Goal: Task Accomplishment & Management: Complete application form

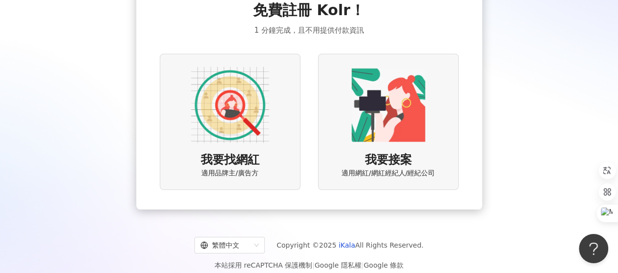
scroll to position [83, 0]
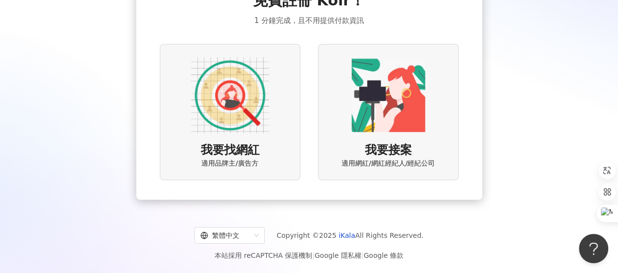
click at [400, 98] on img at bounding box center [388, 95] width 78 height 78
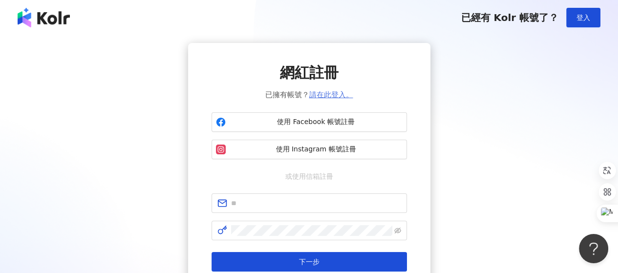
click at [328, 99] on link "請在此登入。" at bounding box center [331, 94] width 44 height 9
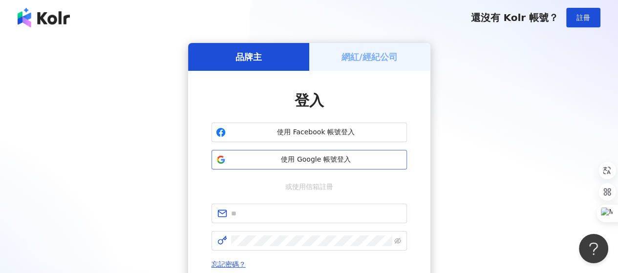
click at [313, 162] on span "使用 Google 帳號登入" at bounding box center [315, 160] width 173 height 10
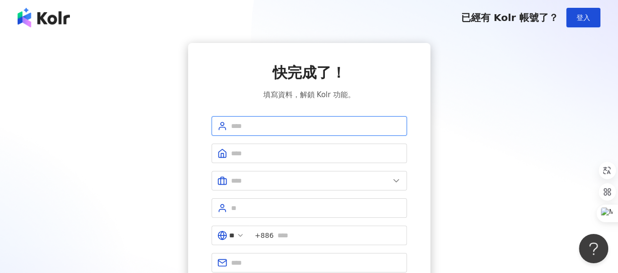
click at [296, 131] on input "text" at bounding box center [316, 126] width 170 height 11
type input "***"
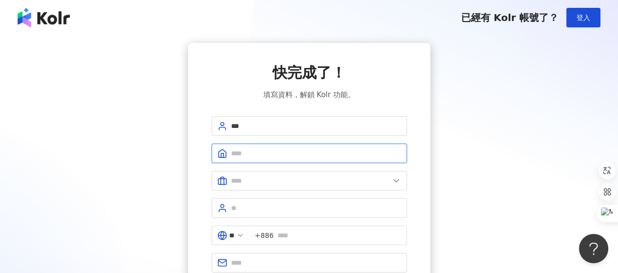
click at [288, 159] on input "text" at bounding box center [316, 153] width 170 height 11
click at [245, 157] on input "****" at bounding box center [316, 153] width 170 height 11
type input "**********"
click at [398, 186] on icon at bounding box center [396, 181] width 10 height 10
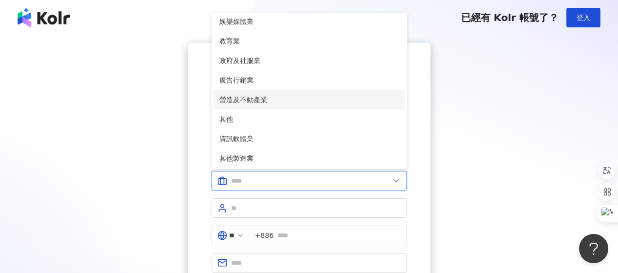
scroll to position [199, 0]
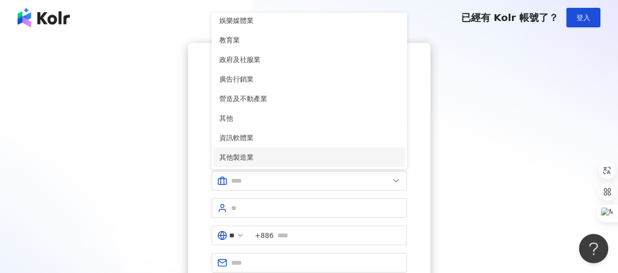
click at [254, 162] on span "其他製造業" at bounding box center [309, 157] width 180 height 11
type input "*****"
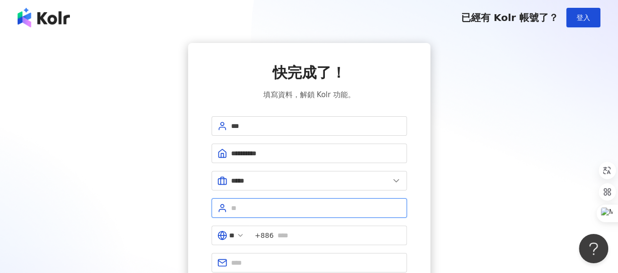
click at [270, 213] on input "text" at bounding box center [316, 208] width 170 height 11
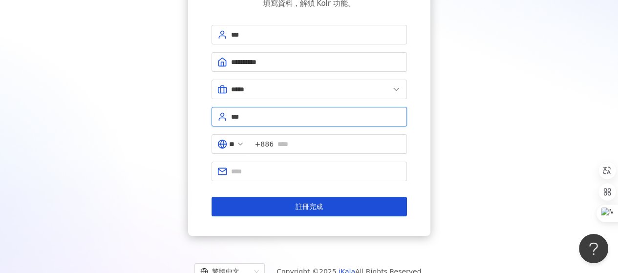
scroll to position [98, 0]
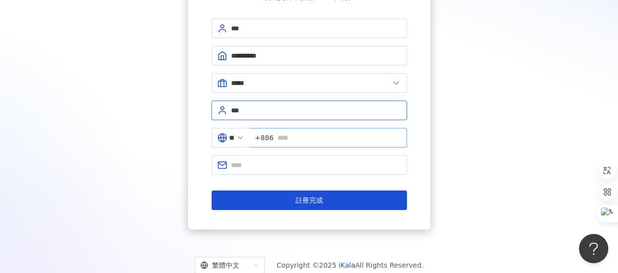
type input "***"
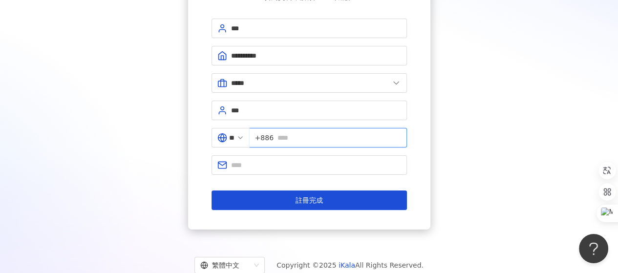
click at [315, 142] on input "text" at bounding box center [339, 137] width 124 height 11
type input "*"
type input "********"
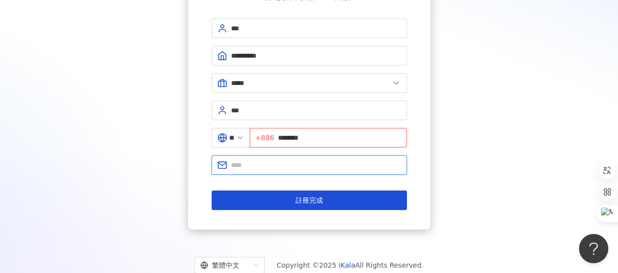
click at [287, 170] on input "text" at bounding box center [316, 165] width 170 height 11
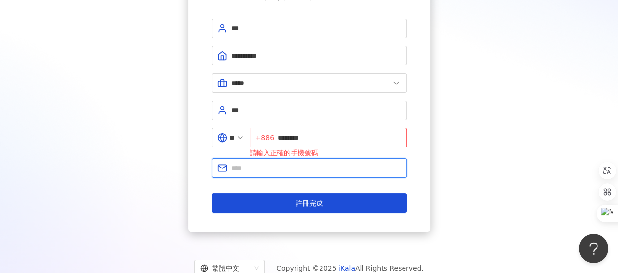
type input "**********"
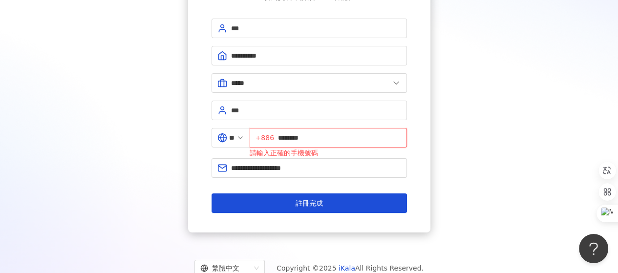
click at [285, 143] on input "********" at bounding box center [339, 137] width 123 height 11
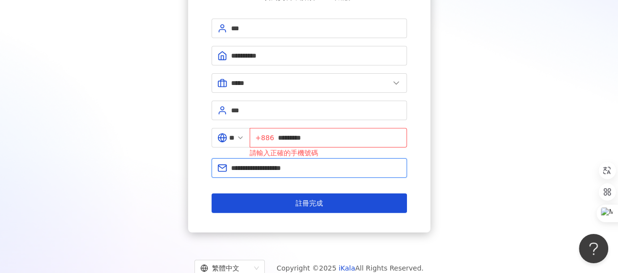
click at [344, 173] on input "**********" at bounding box center [316, 168] width 170 height 11
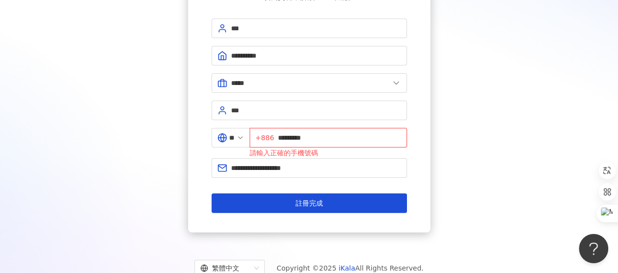
click at [301, 143] on input "*********" at bounding box center [339, 137] width 123 height 11
click at [285, 143] on input "**********" at bounding box center [339, 137] width 123 height 11
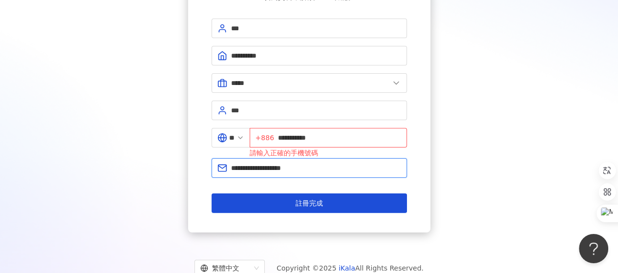
click at [329, 173] on input "**********" at bounding box center [316, 168] width 170 height 11
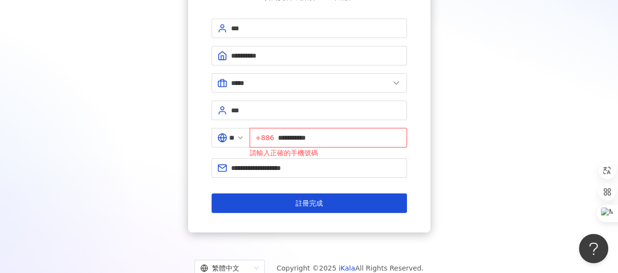
click at [342, 143] on input "**********" at bounding box center [339, 137] width 123 height 11
type input "*"
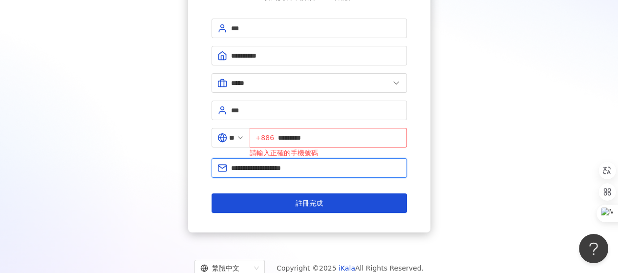
click at [312, 173] on input "**********" at bounding box center [316, 168] width 170 height 11
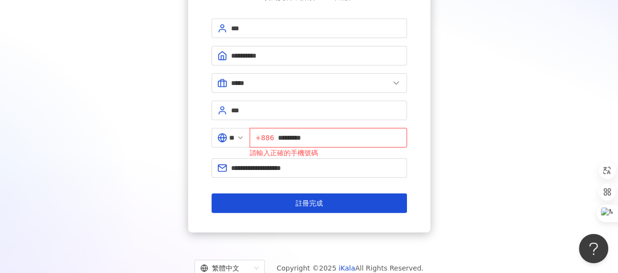
click at [283, 143] on input "*********" at bounding box center [339, 137] width 123 height 11
type input "**********"
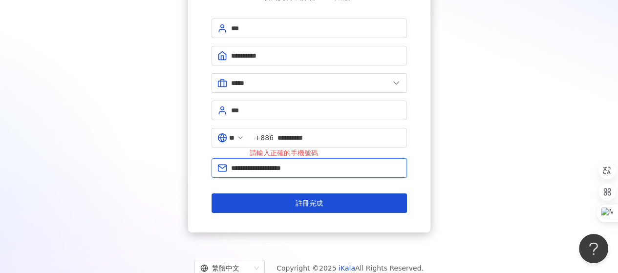
click at [318, 171] on input "**********" at bounding box center [316, 168] width 170 height 11
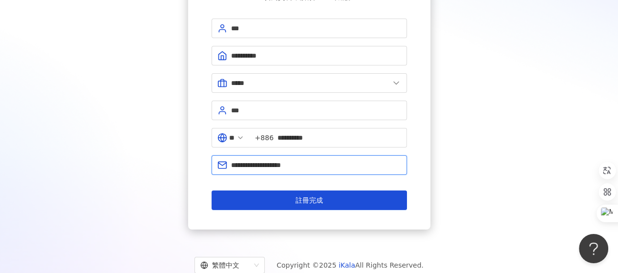
click at [377, 165] on input "**********" at bounding box center [316, 165] width 170 height 11
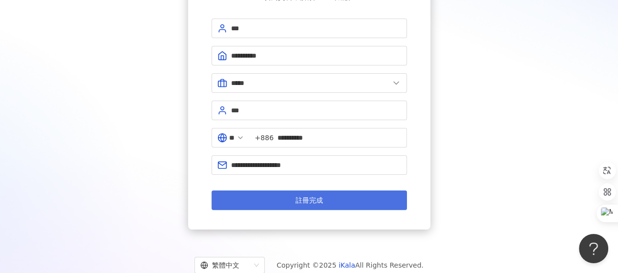
click at [326, 207] on button "註冊完成" at bounding box center [308, 200] width 195 height 20
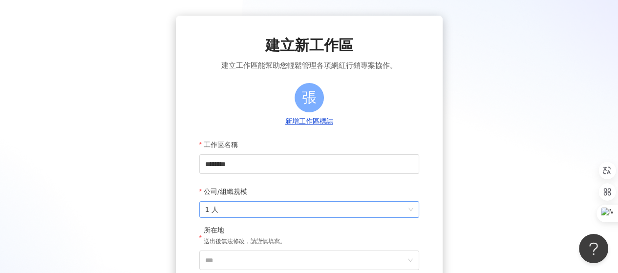
scroll to position [49, 0]
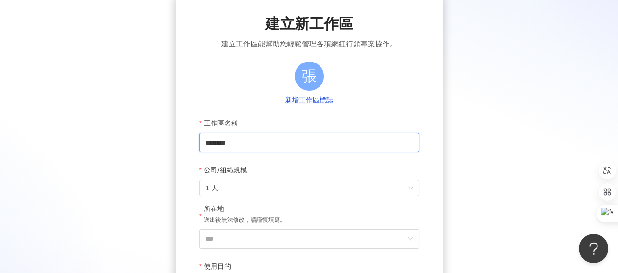
click at [281, 143] on input "********" at bounding box center [309, 143] width 220 height 20
drag, startPoint x: 232, startPoint y: 144, endPoint x: 240, endPoint y: 144, distance: 7.8
click at [232, 144] on input "********" at bounding box center [309, 143] width 220 height 20
click at [250, 183] on span "1 人" at bounding box center [309, 188] width 208 height 16
type input "**********"
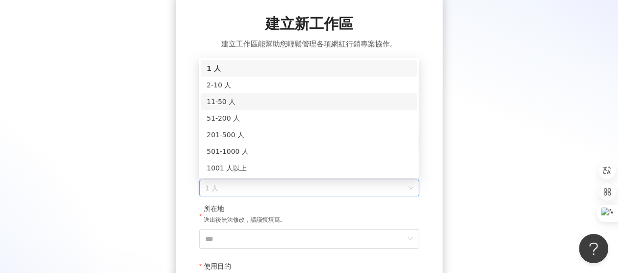
click at [245, 99] on div "11-50 人" at bounding box center [309, 101] width 204 height 11
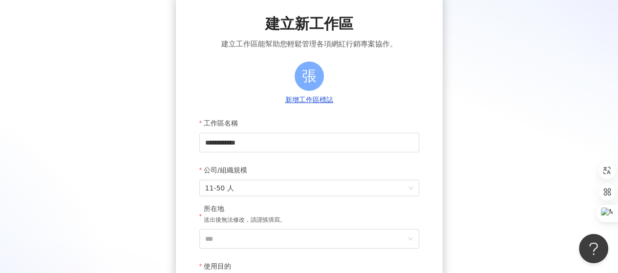
scroll to position [146, 0]
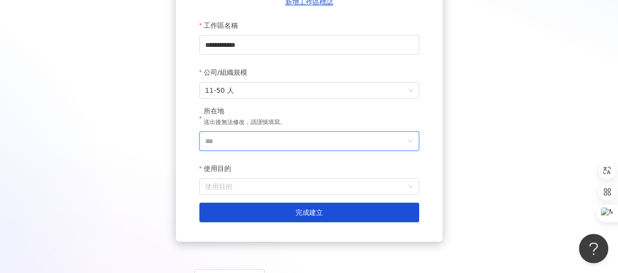
click at [247, 144] on input "***" at bounding box center [305, 141] width 200 height 19
click at [351, 3] on div "**********" at bounding box center [309, 84] width 618 height 461
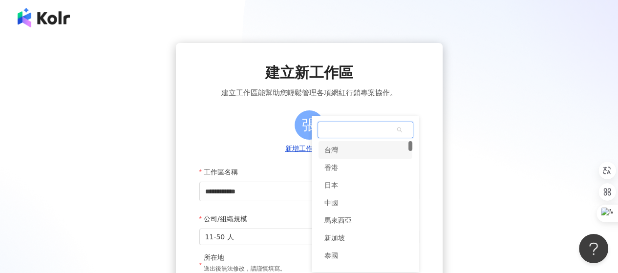
click at [333, 151] on div "台灣" at bounding box center [331, 150] width 14 height 18
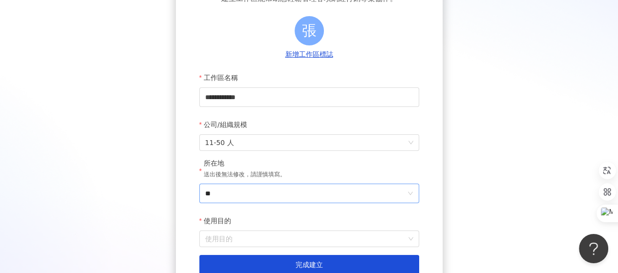
scroll to position [146, 0]
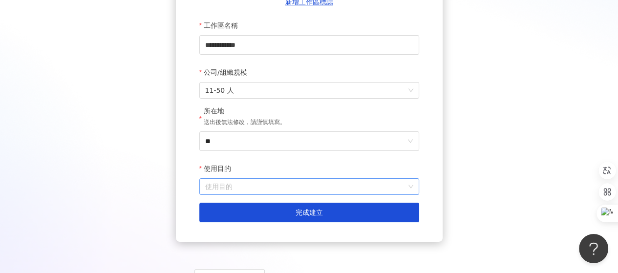
click at [236, 185] on input "使用目的" at bounding box center [309, 187] width 208 height 16
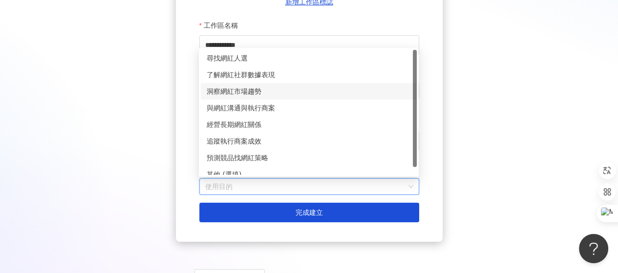
click at [261, 91] on div "洞察網紅市場趨勢" at bounding box center [309, 91] width 204 height 11
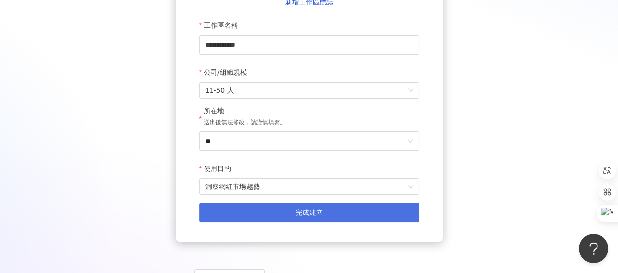
click at [310, 214] on span "完成建立" at bounding box center [308, 212] width 27 height 8
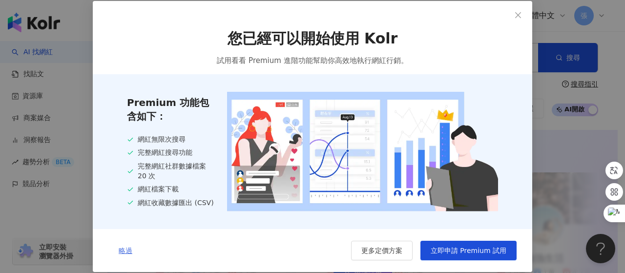
click at [124, 248] on span "略過" at bounding box center [126, 251] width 14 height 8
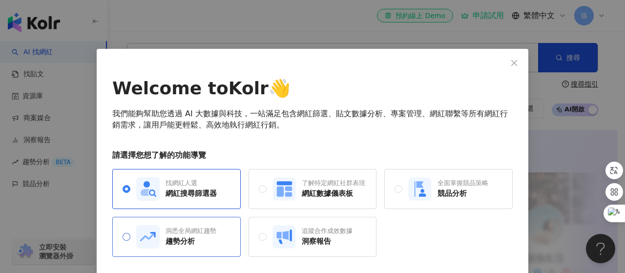
scroll to position [34, 0]
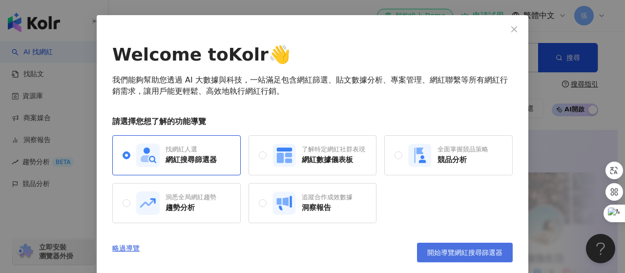
click at [461, 251] on span "開始導覽網紅搜尋篩選器" at bounding box center [464, 252] width 75 height 8
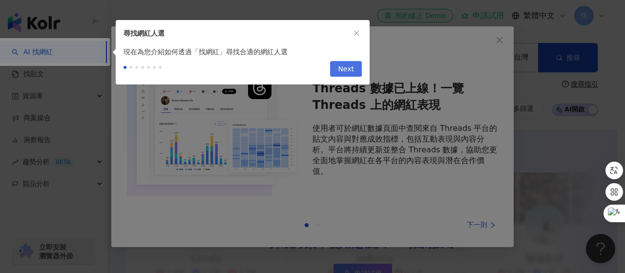
click at [352, 66] on span "Next" at bounding box center [346, 70] width 16 height 16
type input "*********"
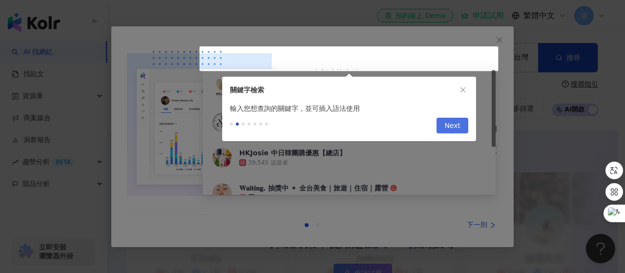
click at [455, 127] on span "Next" at bounding box center [452, 126] width 16 height 16
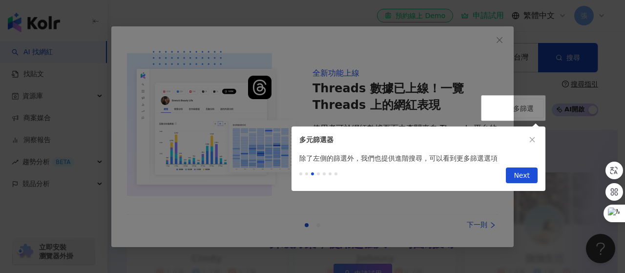
click at [522, 177] on span "Next" at bounding box center [522, 176] width 16 height 16
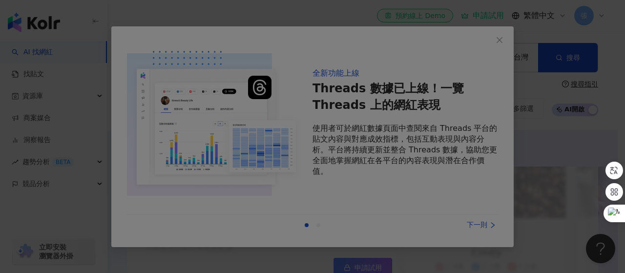
click at [480, 226] on div at bounding box center [312, 136] width 625 height 273
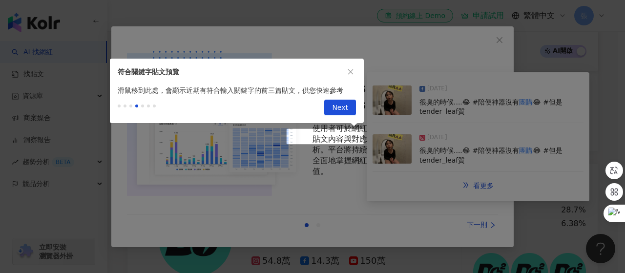
click at [334, 103] on button "Next" at bounding box center [340, 108] width 32 height 16
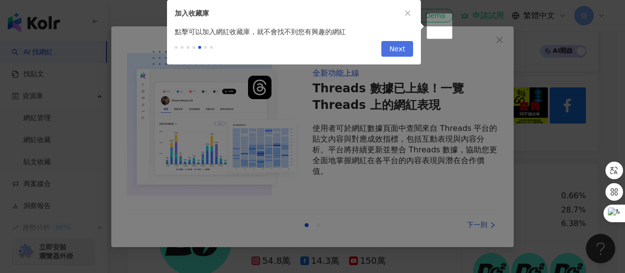
click at [408, 48] on button "Next" at bounding box center [397, 49] width 32 height 16
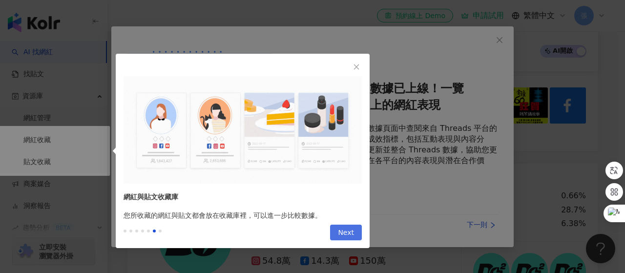
click at [350, 230] on span "Next" at bounding box center [346, 233] width 16 height 16
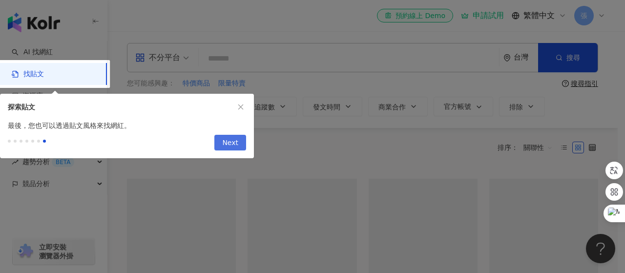
click at [231, 142] on span "Next" at bounding box center [230, 143] width 16 height 16
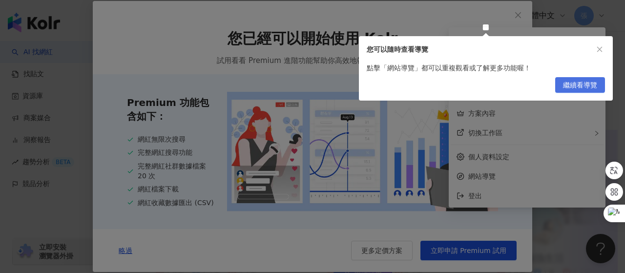
click at [583, 83] on span "繼續看導覽" at bounding box center [580, 86] width 34 height 16
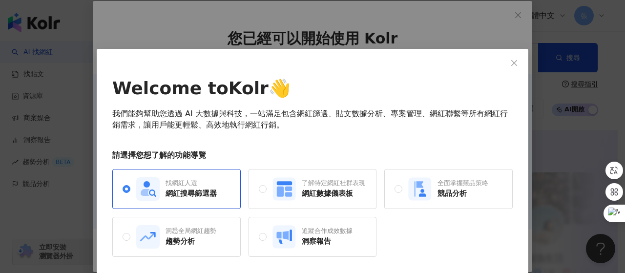
scroll to position [34, 0]
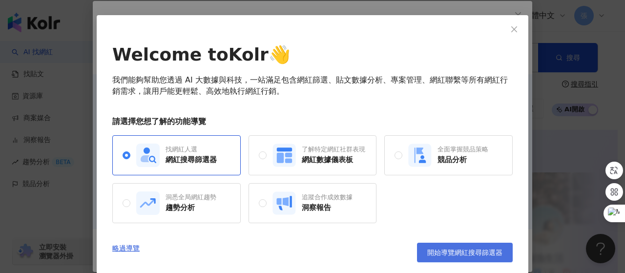
click at [459, 249] on span "開始導覽網紅搜尋篩選器" at bounding box center [464, 252] width 75 height 8
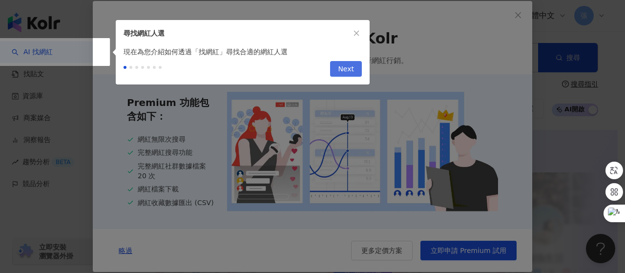
click at [345, 69] on span "Next" at bounding box center [346, 70] width 16 height 16
type input "*********"
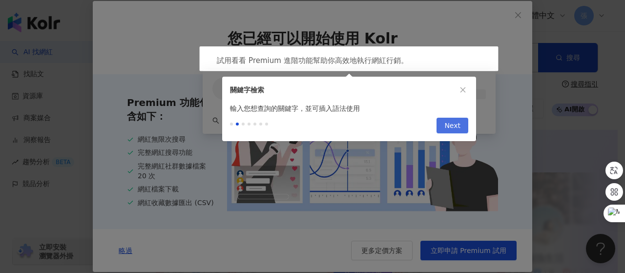
click at [441, 122] on button "Next" at bounding box center [452, 126] width 32 height 16
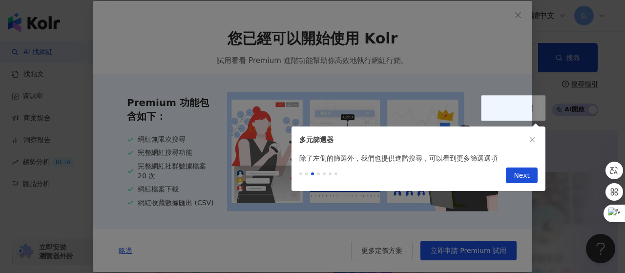
click at [519, 171] on span "Next" at bounding box center [522, 176] width 16 height 16
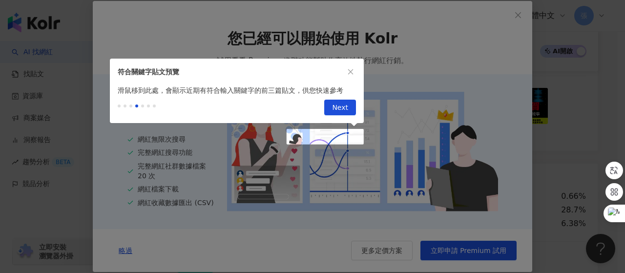
scroll to position [368, 0]
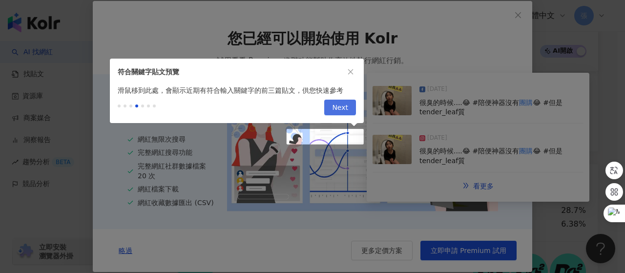
click at [345, 106] on span "Next" at bounding box center [340, 108] width 16 height 16
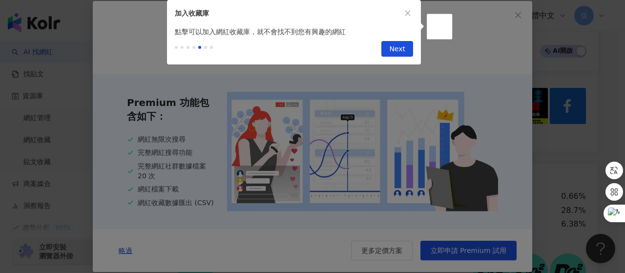
click at [393, 50] on button "Next" at bounding box center [397, 49] width 32 height 16
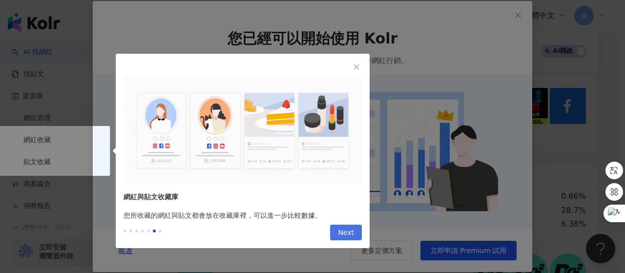
click at [343, 232] on span "Next" at bounding box center [346, 233] width 16 height 16
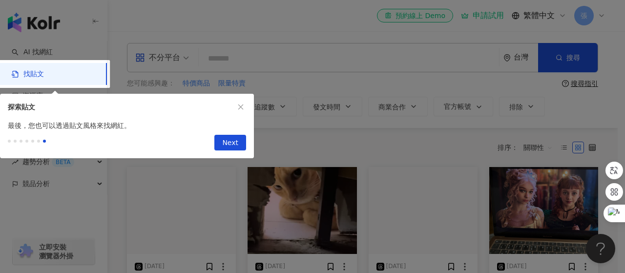
drag, startPoint x: 232, startPoint y: 142, endPoint x: 239, endPoint y: 143, distance: 7.0
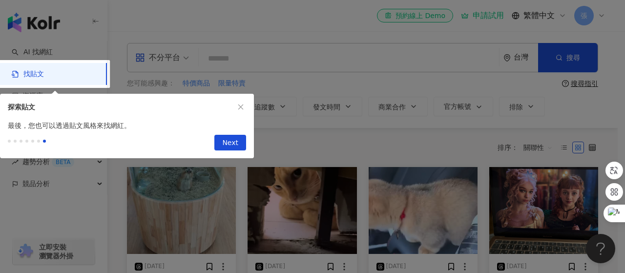
click at [238, 144] on span "Next" at bounding box center [230, 143] width 16 height 16
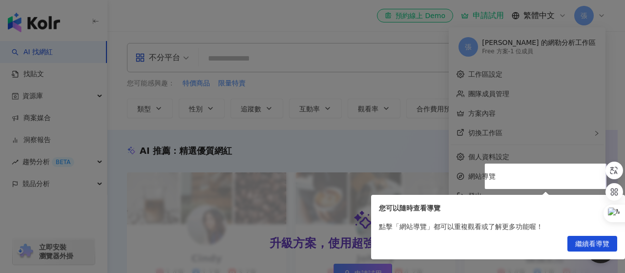
click at [525, 174] on div at bounding box center [312, 136] width 625 height 273
click at [584, 245] on span "繼續看導覽" at bounding box center [592, 244] width 34 height 16
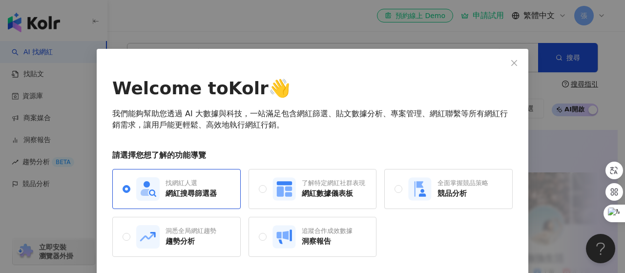
scroll to position [34, 0]
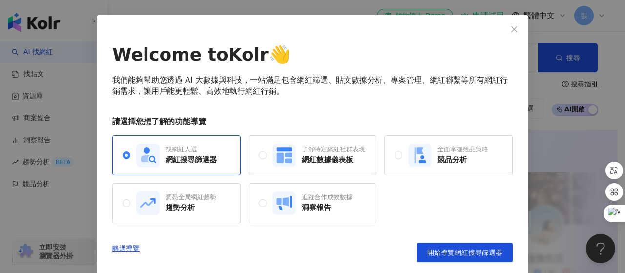
click at [121, 246] on link "略過導覽" at bounding box center [125, 253] width 27 height 20
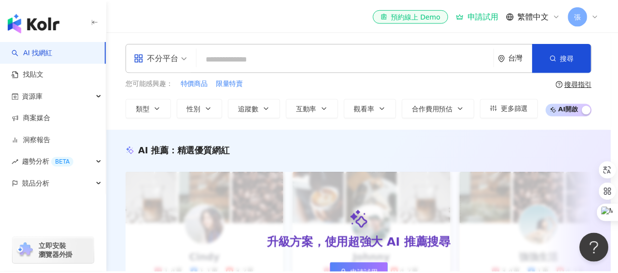
scroll to position [0, 0]
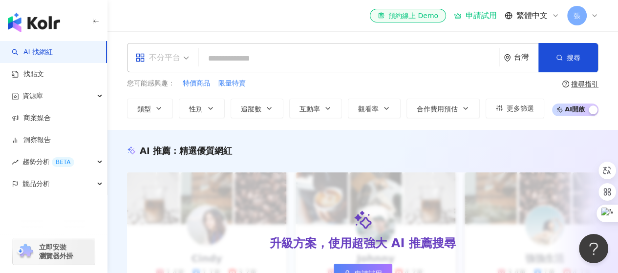
click at [187, 57] on span "不分平台" at bounding box center [162, 58] width 54 height 16
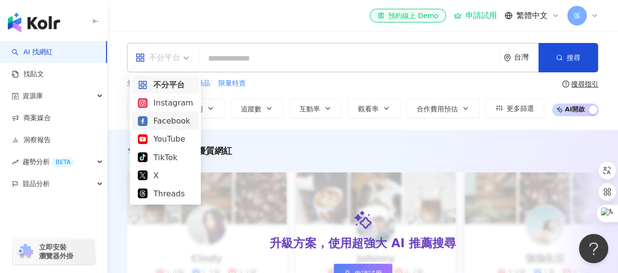
click at [159, 119] on div "Facebook" at bounding box center [165, 121] width 55 height 12
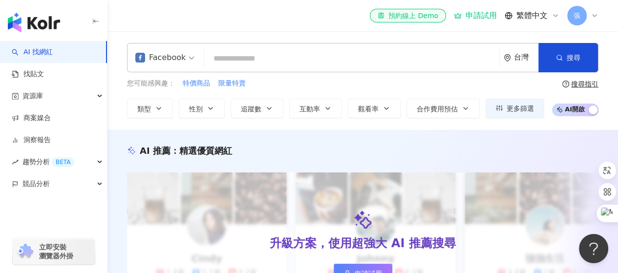
click at [254, 58] on input "search" at bounding box center [351, 58] width 287 height 19
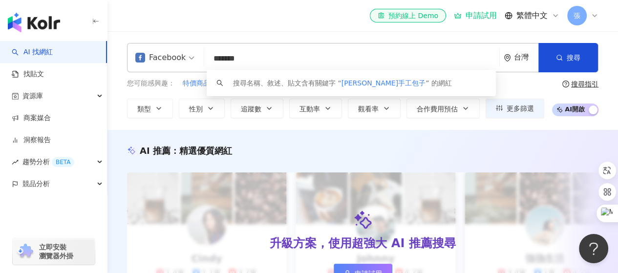
drag, startPoint x: 279, startPoint y: 58, endPoint x: 252, endPoint y: 58, distance: 26.9
click at [252, 58] on input "*******" at bounding box center [351, 58] width 287 height 19
type input "*******"
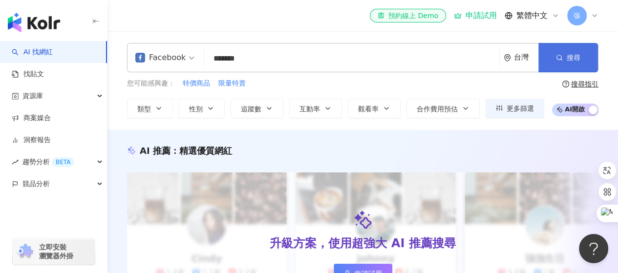
click at [569, 61] on span "搜尋" at bounding box center [573, 58] width 14 height 8
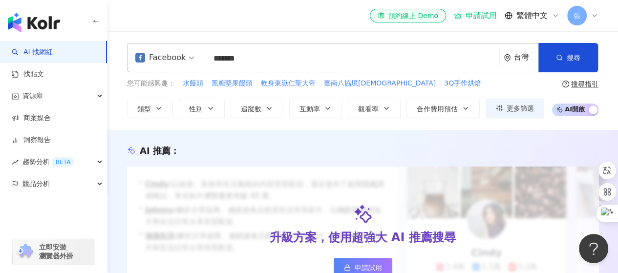
click at [163, 150] on div "AI 推薦 ：" at bounding box center [160, 151] width 40 height 12
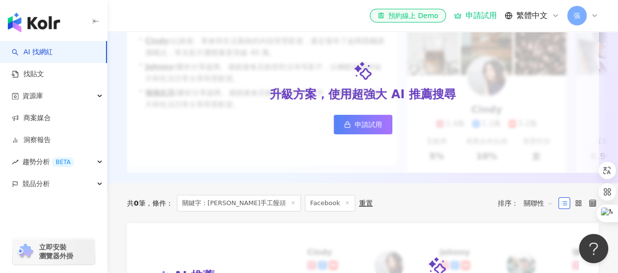
scroll to position [195, 0]
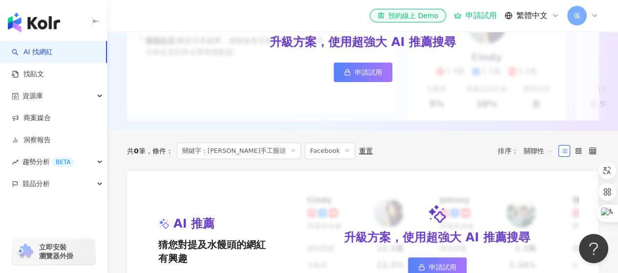
click at [359, 69] on link "申請試用" at bounding box center [362, 72] width 59 height 20
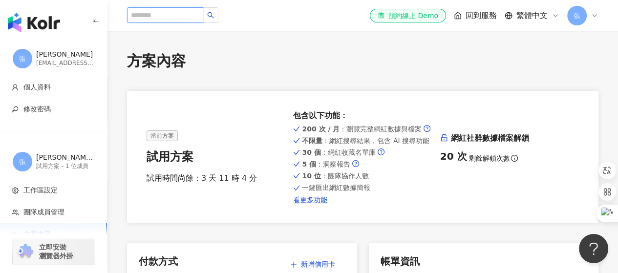
click at [191, 13] on input "search" at bounding box center [165, 15] width 76 height 16
click at [473, 14] on span "回到服務" at bounding box center [480, 15] width 31 height 11
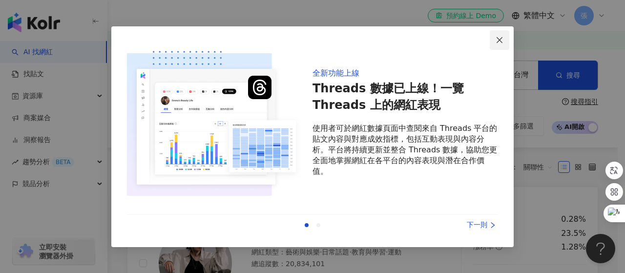
click at [500, 35] on button "Close" at bounding box center [500, 40] width 20 height 20
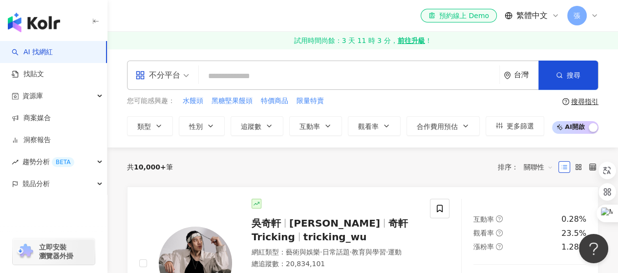
click at [274, 76] on input "search" at bounding box center [349, 76] width 292 height 19
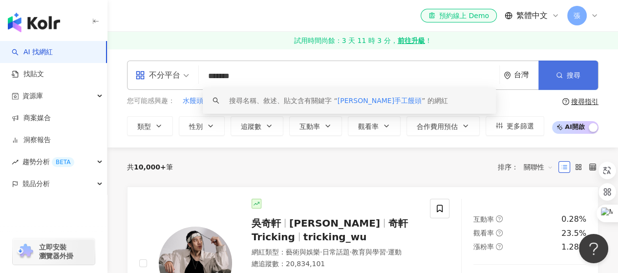
type input "*******"
click at [561, 74] on icon "button" at bounding box center [559, 75] width 7 height 7
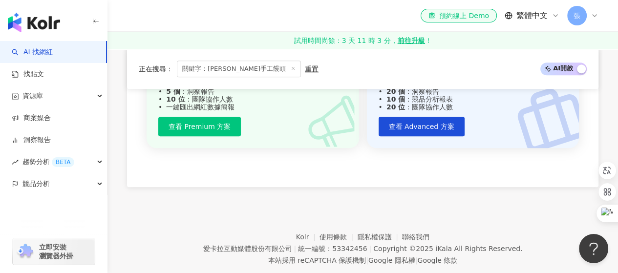
scroll to position [534, 0]
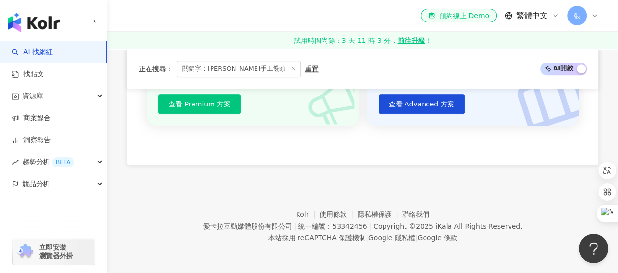
click at [564, 71] on span "AI 開啟 AI 關閉" at bounding box center [563, 68] width 46 height 13
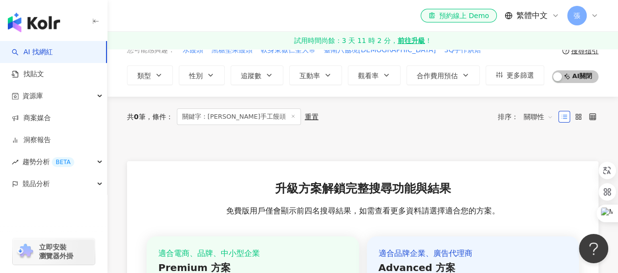
scroll to position [0, 0]
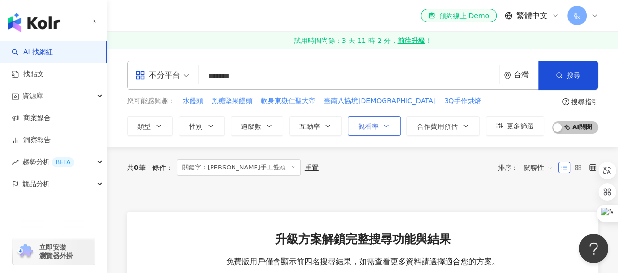
click at [389, 123] on icon "button" at bounding box center [386, 126] width 8 height 8
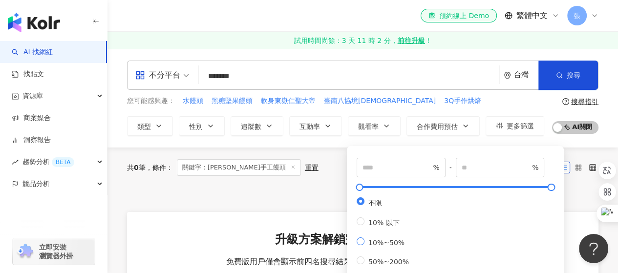
click at [407, 245] on label "10%~50%" at bounding box center [384, 241] width 56 height 9
type input "**"
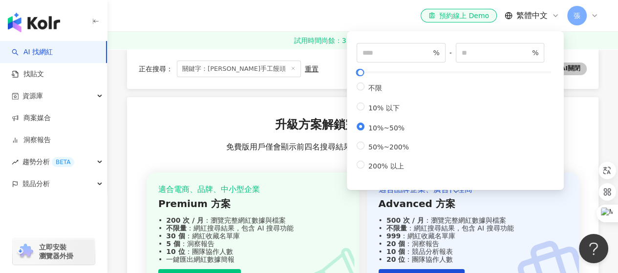
scroll to position [49, 0]
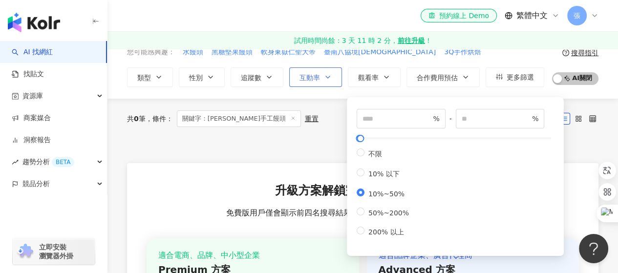
click at [327, 74] on icon "button" at bounding box center [328, 77] width 8 height 8
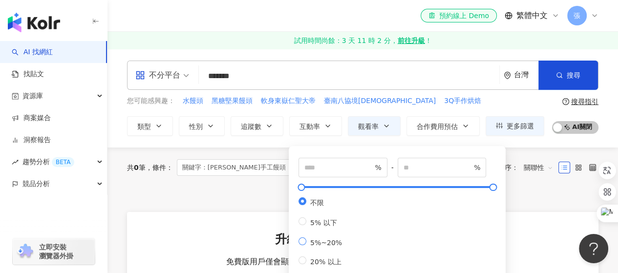
click at [334, 246] on span "5%~20%" at bounding box center [326, 243] width 40 height 8
type input "*"
type input "**"
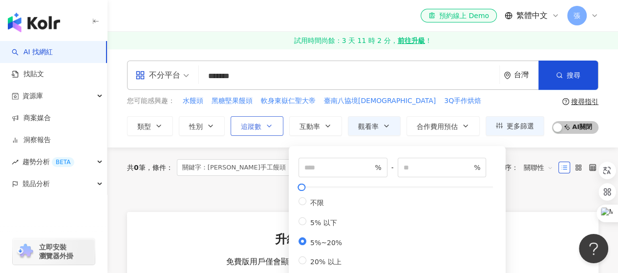
click at [270, 124] on icon "button" at bounding box center [269, 126] width 8 height 8
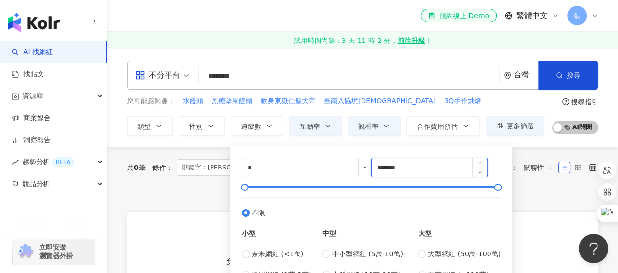
click at [422, 167] on input "*******" at bounding box center [430, 167] width 116 height 19
drag, startPoint x: 420, startPoint y: 166, endPoint x: 370, endPoint y: 169, distance: 50.4
click at [370, 169] on div "* - ******* 不限 小型 奈米網紅 (<1萬) 微型網紅 (1萬-3萬) 小型網紅 (3萬-5萬) 中型 中小型網紅 (5萬-10萬) 中型網紅 (…" at bounding box center [371, 229] width 259 height 143
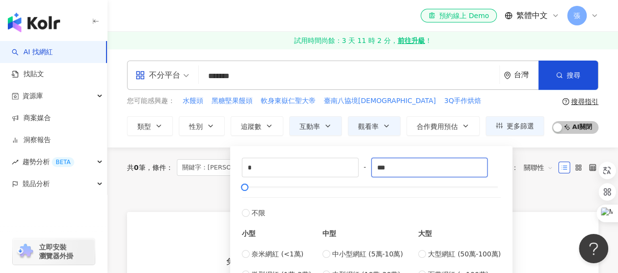
type input "***"
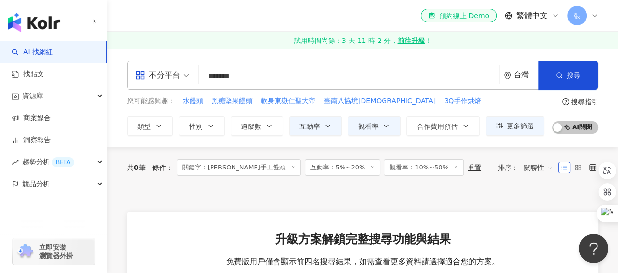
click at [399, 122] on div "類型 性別 追蹤數 互動率 觀看率 合作費用預估 更多篩選 ** % - ** % 不限 10% 以下 10%~50% 50%~200% 200% 以上 * …" at bounding box center [335, 126] width 417 height 20
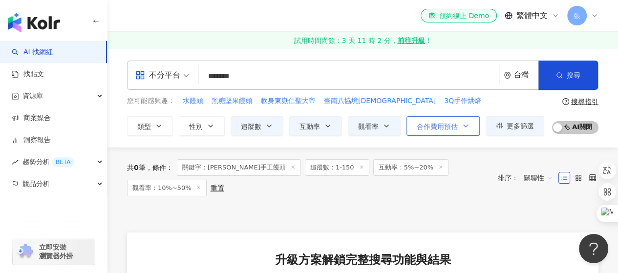
click at [468, 126] on button "合作費用預估" at bounding box center [442, 126] width 73 height 20
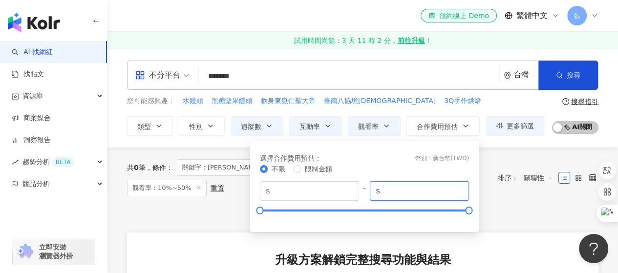
click at [418, 189] on input "*******" at bounding box center [422, 191] width 81 height 11
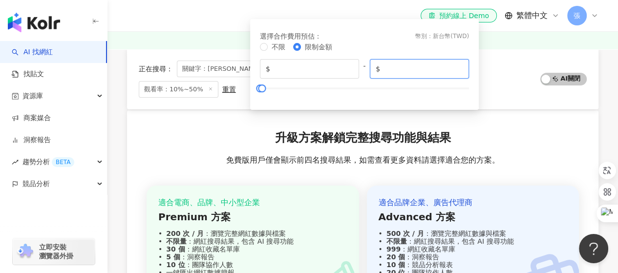
scroll to position [49, 0]
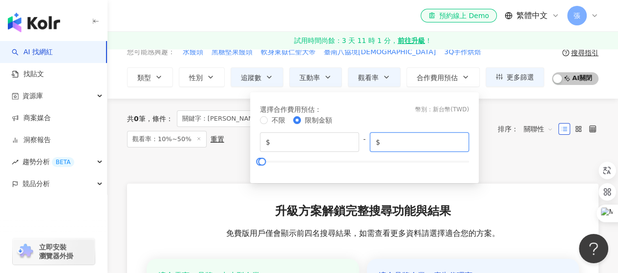
type input "*****"
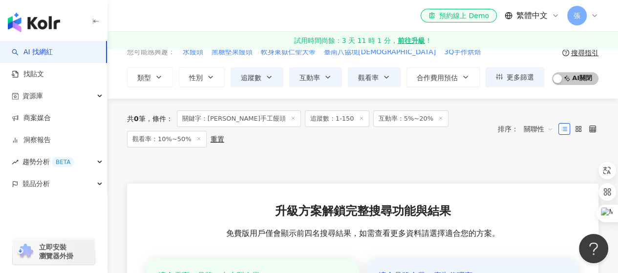
click at [504, 89] on div "不分平台 ******* 台灣 搜尋 keyword 搜尋名稱、敘述、貼文含有關鍵字 “ 蕭阿姨手工饅頭 ” 的網紅 您可能感興趣： 水饅頭 黑糖堅果饅頭 軟…" at bounding box center [362, 49] width 510 height 99
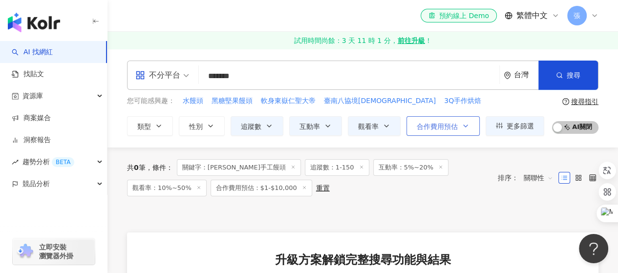
click at [471, 126] on button "合作費用預估" at bounding box center [442, 126] width 73 height 20
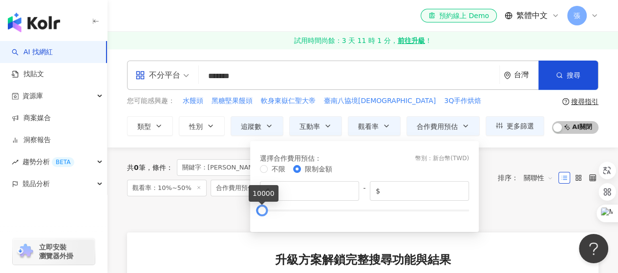
click at [260, 209] on div at bounding box center [261, 209] width 5 height 5
click at [385, 124] on icon "button" at bounding box center [386, 126] width 8 height 8
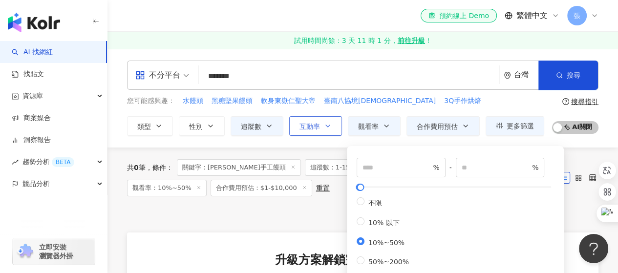
click at [326, 125] on icon "button" at bounding box center [328, 126] width 4 height 2
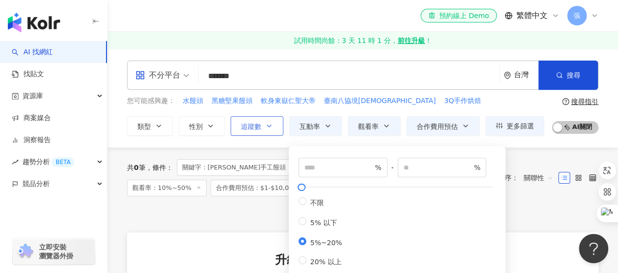
click at [269, 126] on icon "button" at bounding box center [269, 126] width 4 height 2
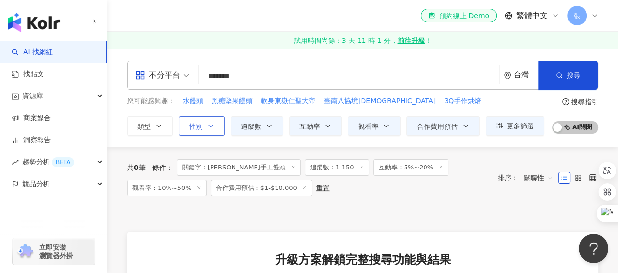
click at [204, 126] on button "性別" at bounding box center [202, 126] width 46 height 20
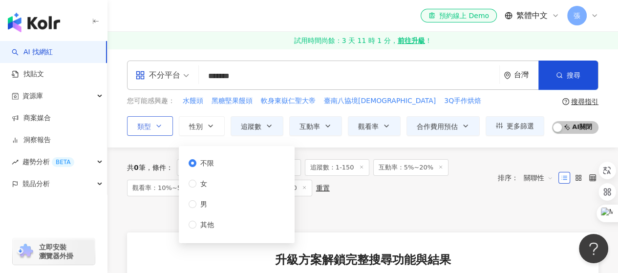
click at [161, 126] on icon "button" at bounding box center [159, 126] width 8 height 8
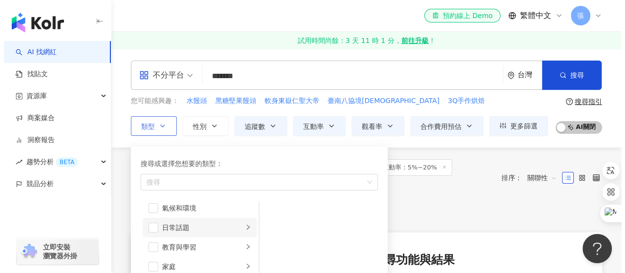
scroll to position [49, 0]
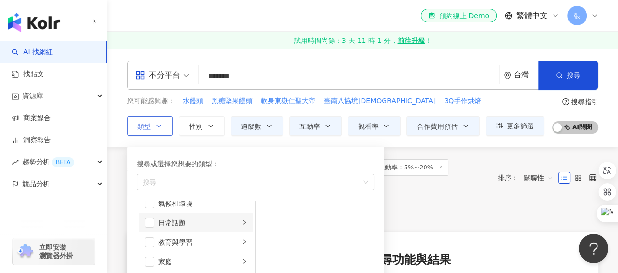
click at [181, 220] on div "日常話題" at bounding box center [198, 222] width 81 height 11
click at [150, 222] on span "button" at bounding box center [150, 223] width 10 height 10
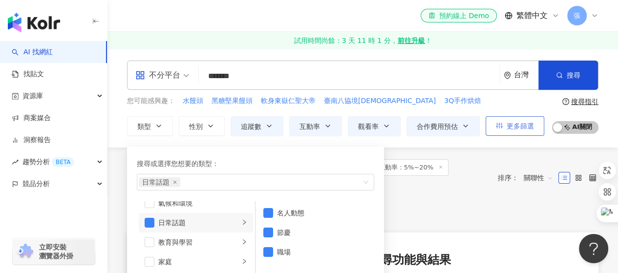
click at [527, 126] on span "更多篩選" at bounding box center [519, 126] width 27 height 8
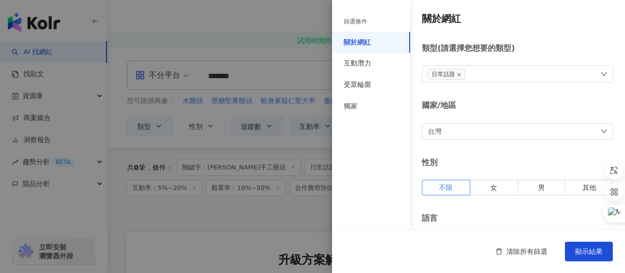
click at [600, 73] on icon "down" at bounding box center [603, 74] width 7 height 7
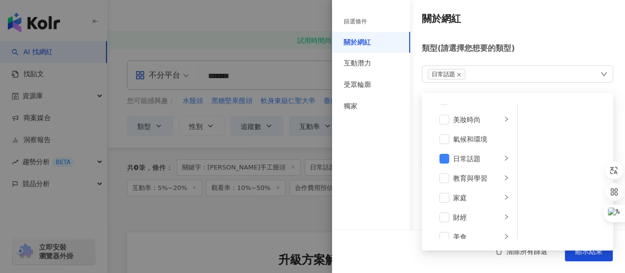
scroll to position [25, 0]
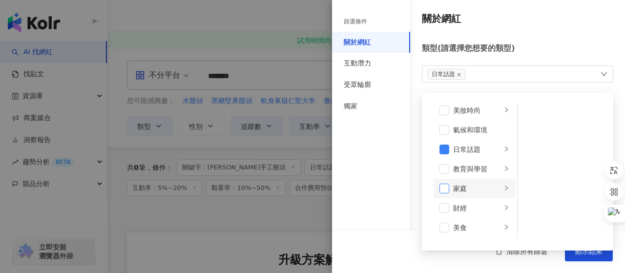
click at [443, 189] on span at bounding box center [444, 189] width 10 height 10
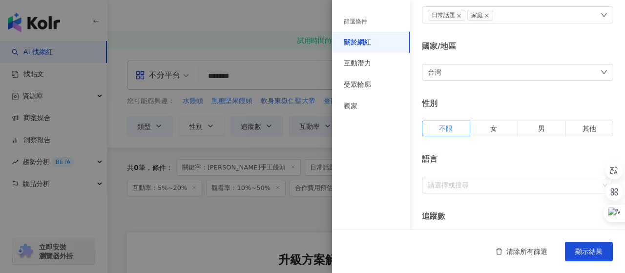
scroll to position [98, 0]
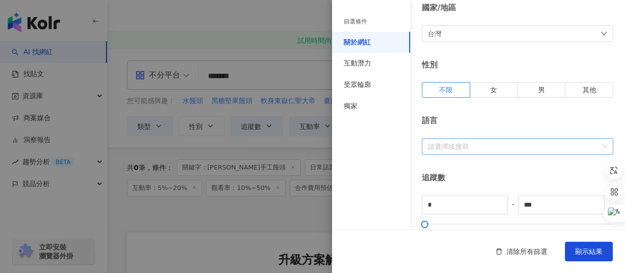
click at [453, 145] on div at bounding box center [512, 146] width 177 height 7
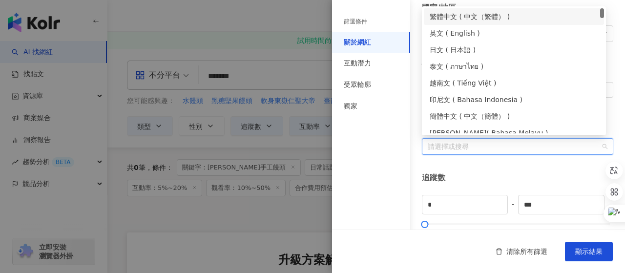
click at [485, 15] on div "繁體中文 ( 中文（繁體） )" at bounding box center [514, 16] width 168 height 11
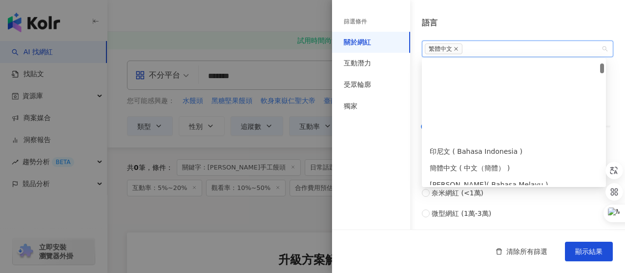
scroll to position [146, 0]
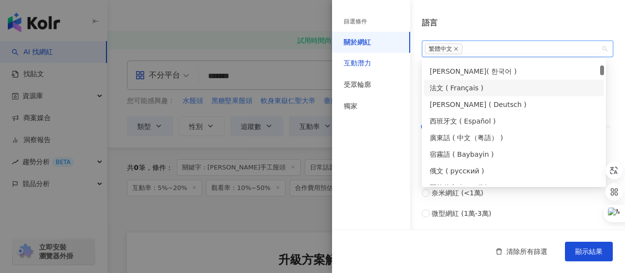
click at [365, 62] on div "互動潛力" at bounding box center [357, 64] width 27 height 10
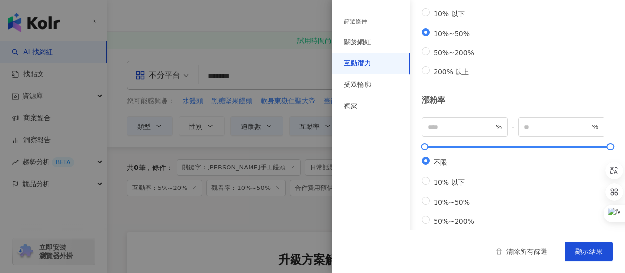
scroll to position [381, 0]
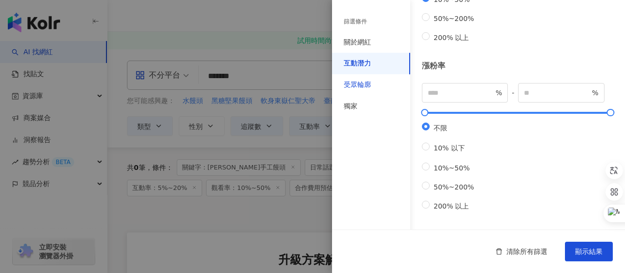
click at [361, 81] on div "受眾輪廓" at bounding box center [357, 85] width 27 height 10
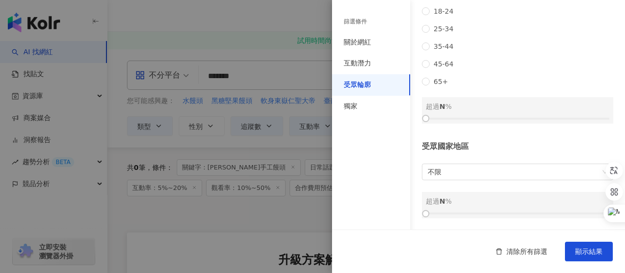
scroll to position [201, 0]
click at [465, 167] on span "不限" at bounding box center [518, 172] width 180 height 16
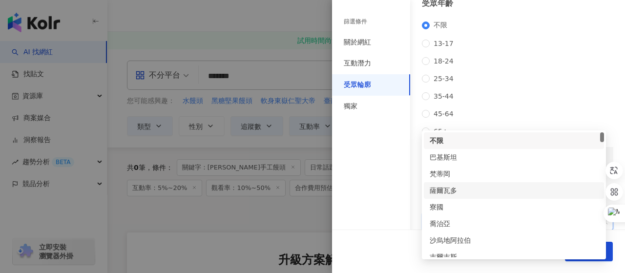
scroll to position [103, 0]
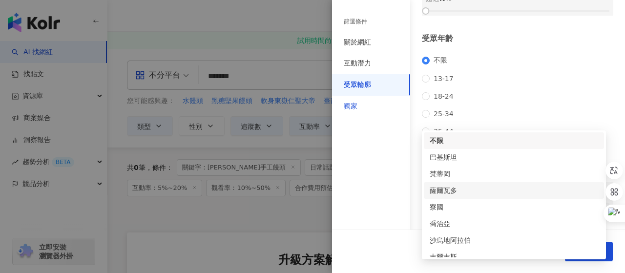
click at [351, 104] on div "獨家" at bounding box center [351, 107] width 14 height 10
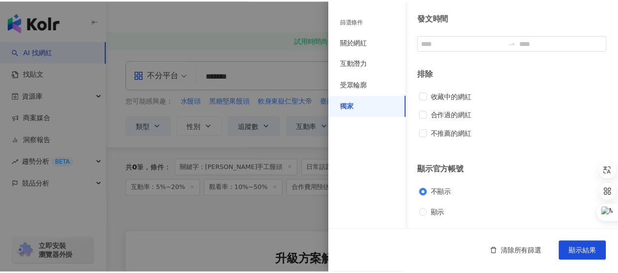
scroll to position [86, 0]
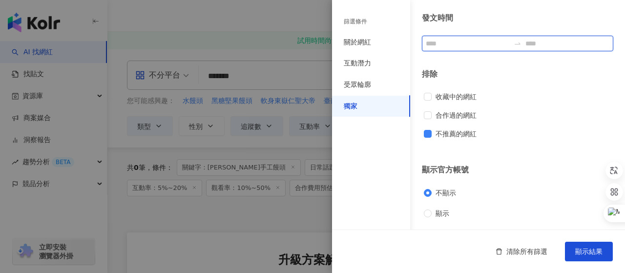
click at [476, 45] on input at bounding box center [468, 43] width 84 height 11
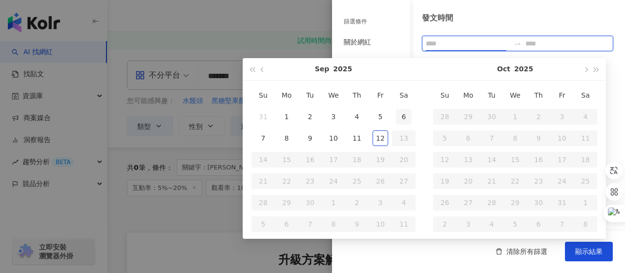
type input "**********"
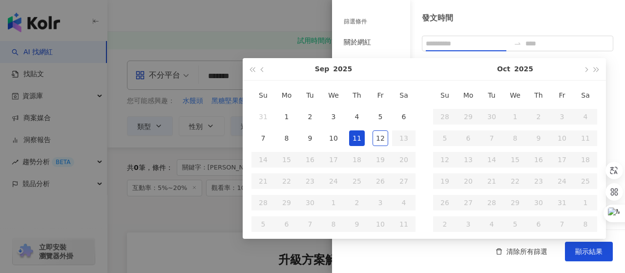
click at [358, 135] on div "11" at bounding box center [357, 138] width 16 height 16
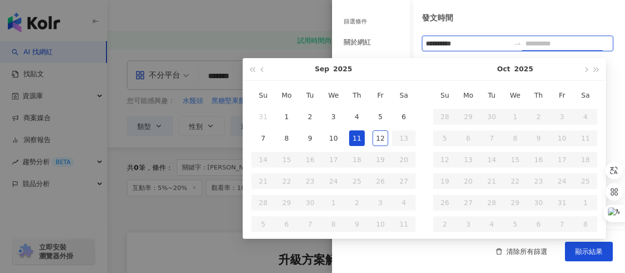
type input "**********"
click at [546, 44] on input at bounding box center [567, 43] width 84 height 11
click at [586, 68] on span "button" at bounding box center [585, 69] width 5 height 5
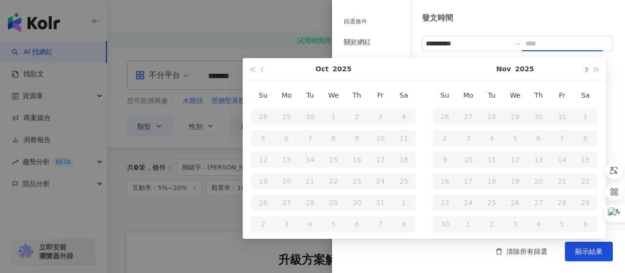
click at [586, 68] on span "button" at bounding box center [585, 69] width 5 height 5
click at [584, 68] on span "button" at bounding box center [585, 69] width 5 height 5
click at [535, 113] on table "Su Mo Tu We Th Fr Sa 28 29 30 31 1 2 3 4 5 6 7 8 9 10 11 12 13 14 15 16 17 18 1…" at bounding box center [515, 159] width 164 height 150
click at [533, 113] on table "Su Mo Tu We Th Fr Sa 28 29 30 31 1 2 3 4 5 6 7 8 9 10 11 12 13 14 15 16 17 18 1…" at bounding box center [515, 159] width 164 height 150
click at [530, 113] on table "Su Mo Tu We Th Fr Sa 28 29 30 31 1 2 3 4 5 6 7 8 9 10 11 12 13 14 15 16 17 18 1…" at bounding box center [515, 159] width 164 height 150
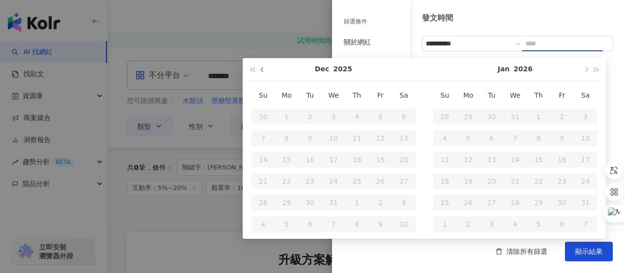
click at [262, 69] on span "button" at bounding box center [263, 69] width 5 height 5
click at [263, 69] on span "button" at bounding box center [263, 69] width 5 height 5
click at [264, 69] on span "button" at bounding box center [263, 69] width 5 height 5
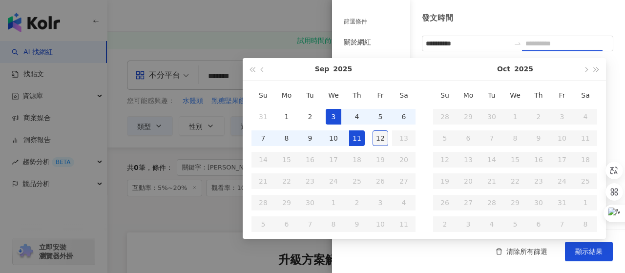
type input "**********"
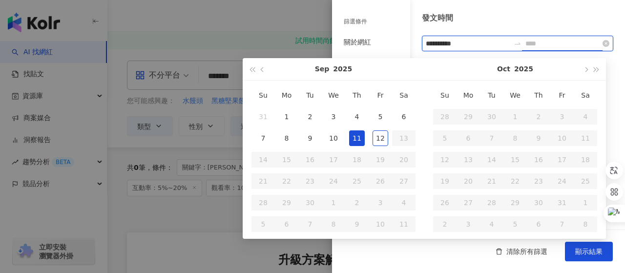
click at [553, 42] on input at bounding box center [567, 43] width 84 height 11
click at [514, 157] on table "Su Mo Tu We Th Fr Sa 28 29 30 1 2 3 4 5 6 7 8 9 10 11 12 13 14 15 16 17 18 19 2…" at bounding box center [515, 159] width 164 height 150
click at [514, 156] on table "Su Mo Tu We Th Fr Sa 28 29 30 1 2 3 4 5 6 7 8 9 10 11 12 13 14 15 16 17 18 19 2…" at bounding box center [515, 159] width 164 height 150
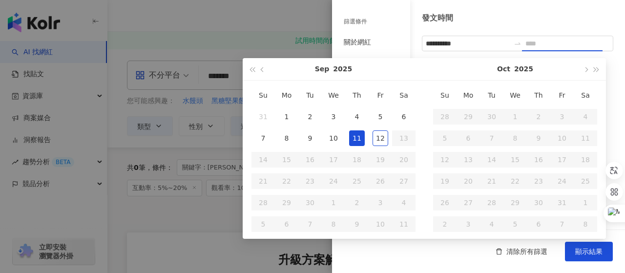
click at [515, 156] on table "Su Mo Tu We Th Fr Sa 28 29 30 1 2 3 4 5 6 7 8 9 10 11 12 13 14 15 16 17 18 19 2…" at bounding box center [515, 159] width 164 height 150
click at [473, 42] on input "**********" at bounding box center [468, 43] width 84 height 11
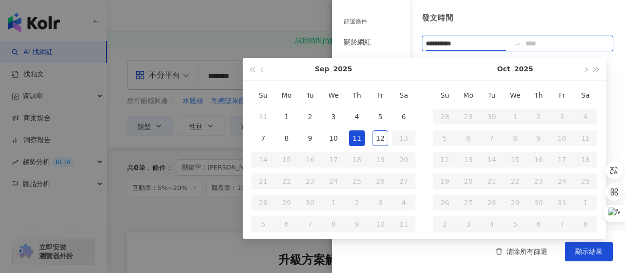
type input "**********"
click at [556, 47] on input at bounding box center [567, 43] width 84 height 11
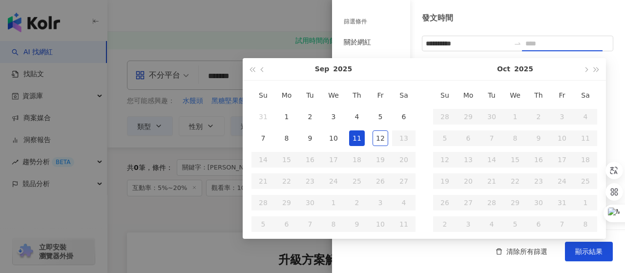
click at [379, 159] on table "Su Mo Tu We Th Fr Sa 31 1 2 3 4 5 6 7 8 9 10 11 12 13 14 15 16 17 18 19 20 21 2…" at bounding box center [333, 159] width 164 height 150
drag, startPoint x: 589, startPoint y: 249, endPoint x: 579, endPoint y: 247, distance: 10.5
click at [587, 249] on span "顯示結果" at bounding box center [588, 252] width 27 height 8
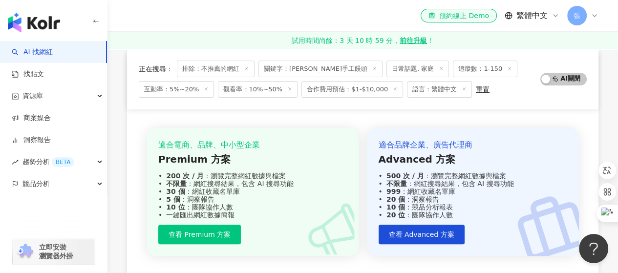
scroll to position [195, 0]
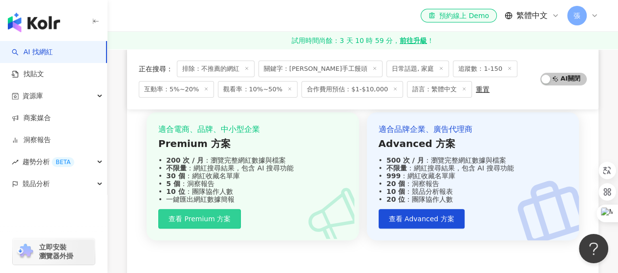
click at [204, 215] on span "查看 Premium 方案" at bounding box center [199, 219] width 62 height 8
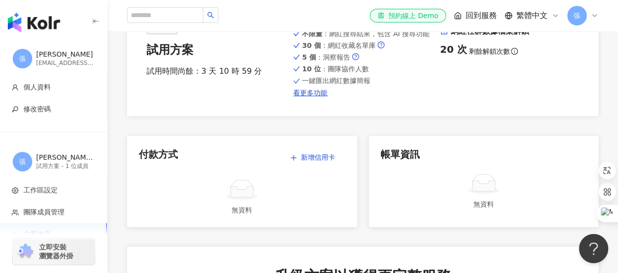
scroll to position [49, 0]
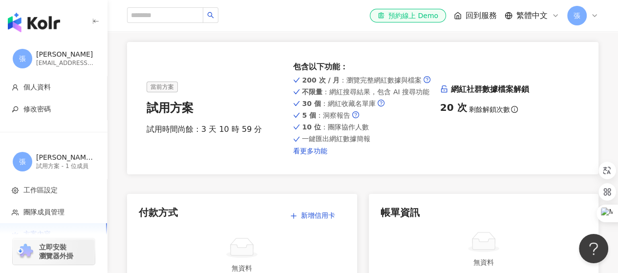
click at [300, 147] on link "看更多功能" at bounding box center [362, 151] width 139 height 8
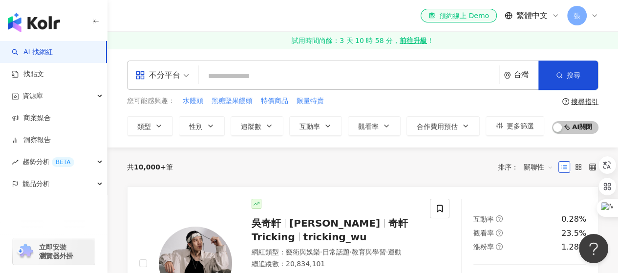
click at [225, 77] on input "search" at bounding box center [349, 76] width 292 height 19
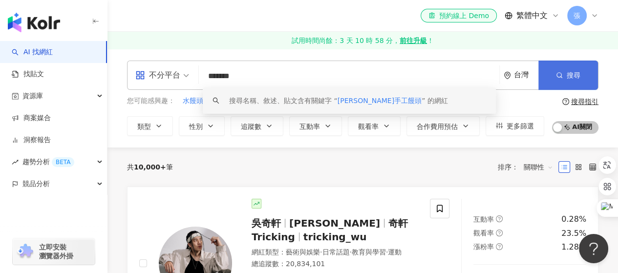
click at [573, 76] on span "搜尋" at bounding box center [573, 75] width 14 height 8
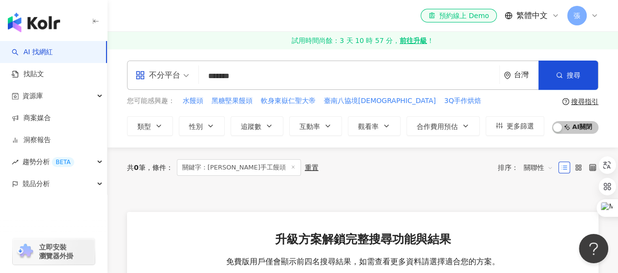
click at [274, 76] on input "*******" at bounding box center [349, 76] width 292 height 19
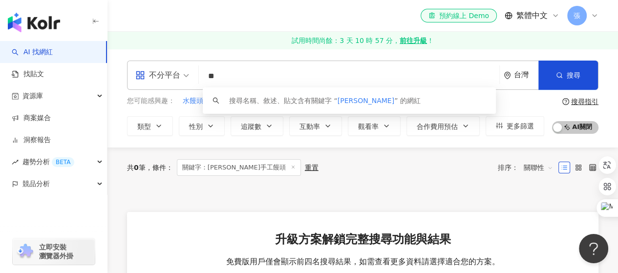
type input "*"
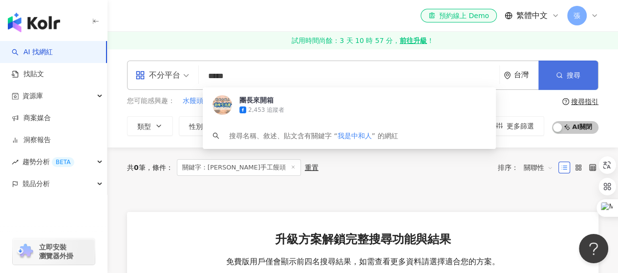
click at [553, 79] on button "搜尋" at bounding box center [568, 75] width 60 height 29
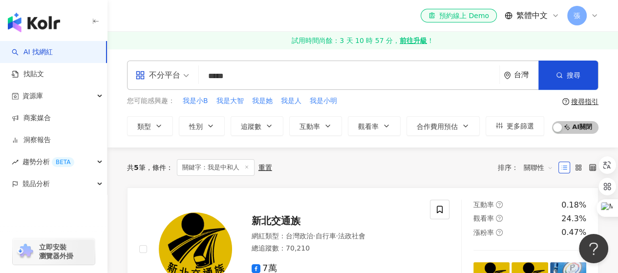
click at [256, 80] on input "*****" at bounding box center [349, 76] width 292 height 19
click at [589, 99] on div "搜尋指引" at bounding box center [584, 102] width 27 height 8
click at [225, 77] on input "*****" at bounding box center [349, 76] width 292 height 19
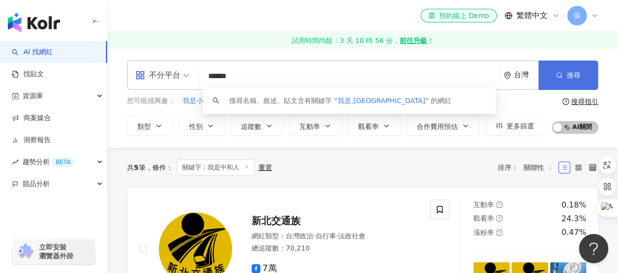
type input "******"
click at [558, 77] on circle "button" at bounding box center [559, 75] width 4 height 4
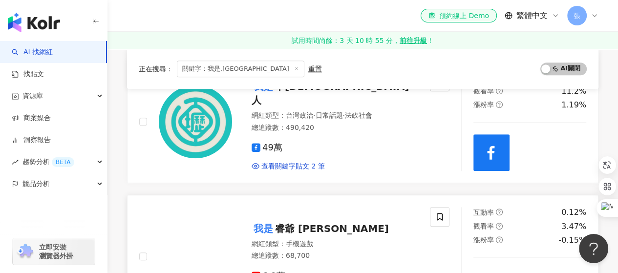
scroll to position [488, 0]
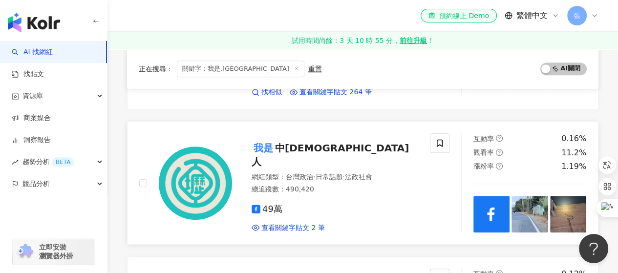
click at [286, 142] on span "中壢人" at bounding box center [329, 154] width 157 height 25
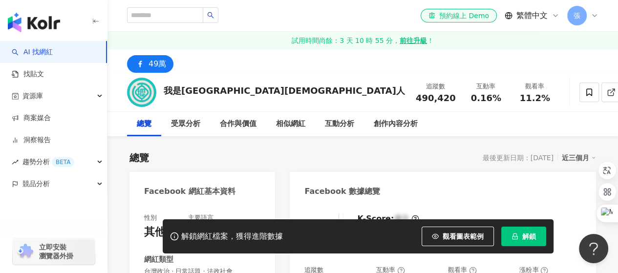
click at [524, 237] on span "解鎖" at bounding box center [529, 236] width 14 height 8
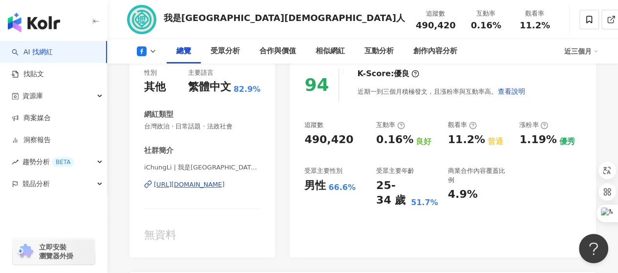
scroll to position [146, 0]
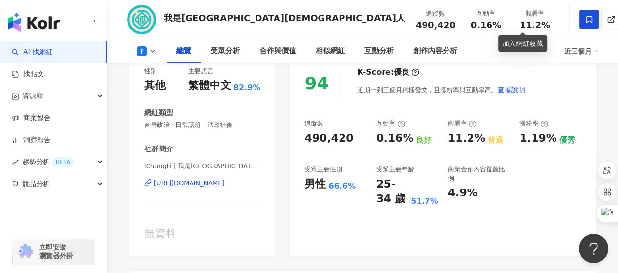
click at [579, 15] on span at bounding box center [589, 20] width 20 height 20
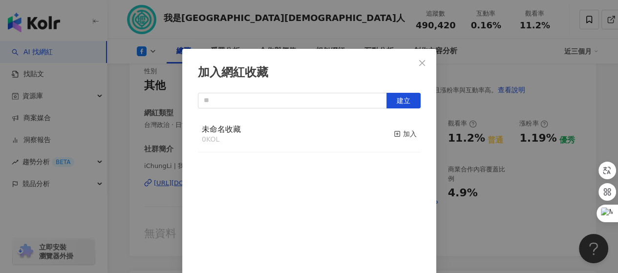
scroll to position [30, 0]
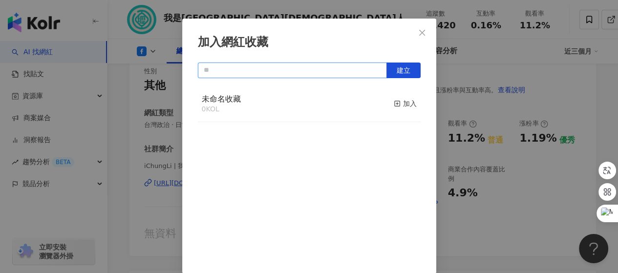
click at [252, 71] on input "text" at bounding box center [292, 70] width 189 height 16
click at [400, 66] on span "建立" at bounding box center [403, 70] width 14 height 8
click at [272, 72] on input "***" at bounding box center [292, 70] width 189 height 16
drag, startPoint x: 271, startPoint y: 72, endPoint x: 197, endPoint y: 72, distance: 74.7
click at [198, 72] on input "***" at bounding box center [292, 70] width 189 height 16
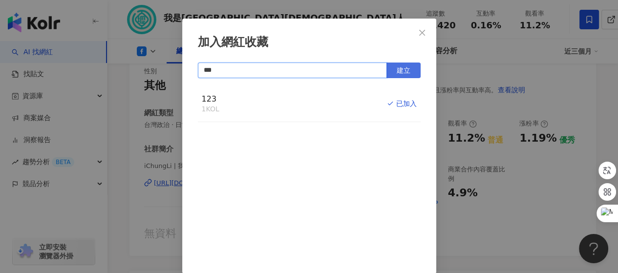
click at [409, 71] on button "建立" at bounding box center [403, 70] width 34 height 16
type input "***"
click at [419, 31] on icon "close" at bounding box center [422, 32] width 6 height 6
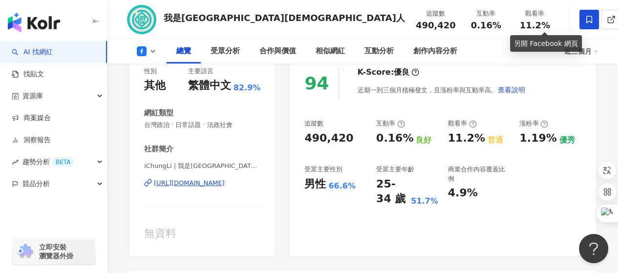
click at [581, 64] on span "加入洞察報告" at bounding box center [569, 67] width 41 height 8
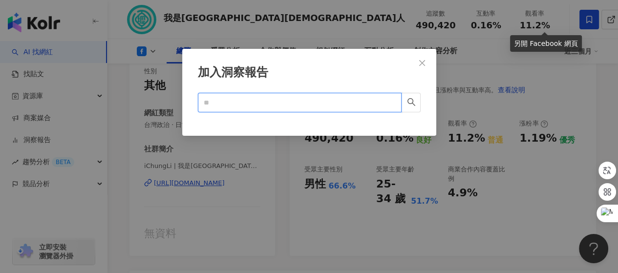
drag, startPoint x: 581, startPoint y: 64, endPoint x: 269, endPoint y: 101, distance: 314.2
click at [269, 101] on input "text" at bounding box center [296, 102] width 184 height 11
drag, startPoint x: 234, startPoint y: 105, endPoint x: 189, endPoint y: 105, distance: 45.4
click at [189, 105] on div "加入洞察報告 *** Cancel OK" at bounding box center [309, 92] width 254 height 87
click at [413, 101] on icon "search" at bounding box center [411, 102] width 9 height 9
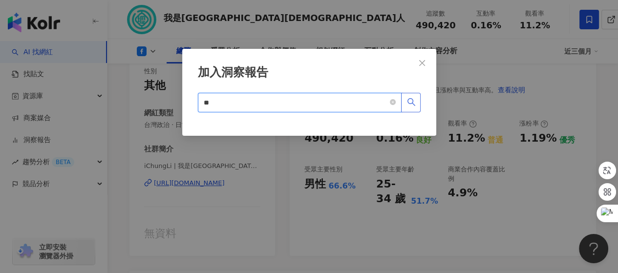
click at [413, 101] on icon "search" at bounding box center [411, 102] width 9 height 9
drag, startPoint x: 247, startPoint y: 103, endPoint x: 191, endPoint y: 109, distance: 56.0
click at [191, 109] on div "加入洞察報告 ** Cancel OK" at bounding box center [309, 92] width 254 height 87
click at [412, 99] on icon "search" at bounding box center [411, 102] width 9 height 9
type input "**"
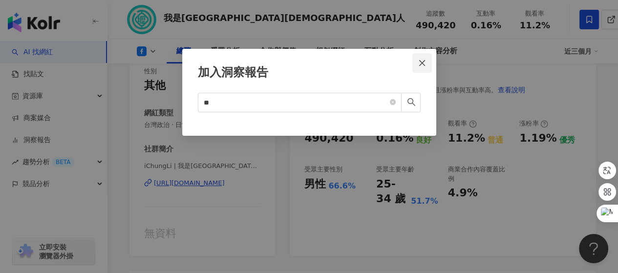
click at [424, 61] on icon "close" at bounding box center [422, 63] width 6 height 6
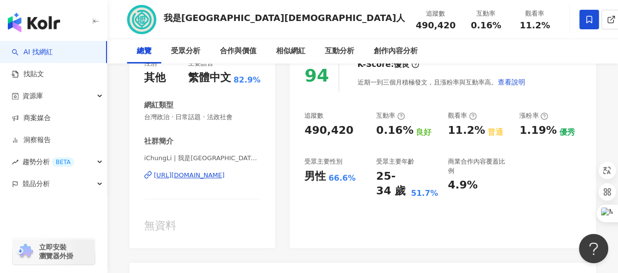
scroll to position [0, 0]
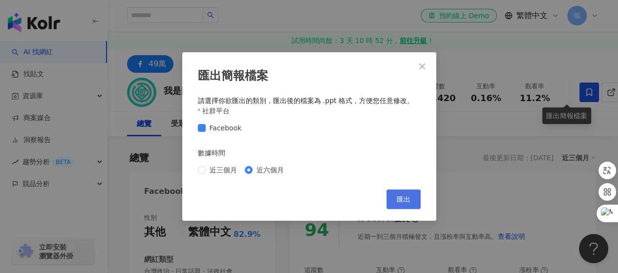
click at [408, 197] on span "匯出" at bounding box center [403, 199] width 14 height 8
click at [421, 65] on icon "close" at bounding box center [422, 66] width 6 height 6
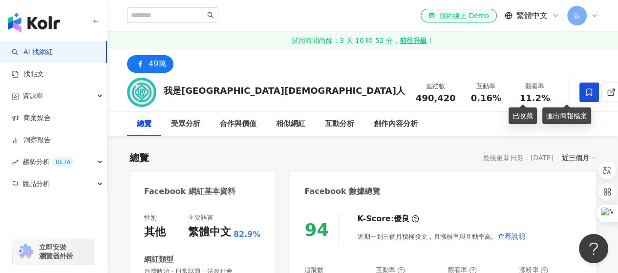
click at [586, 93] on icon at bounding box center [589, 91] width 6 height 7
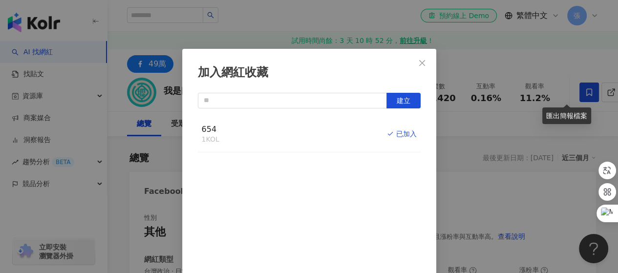
scroll to position [30, 0]
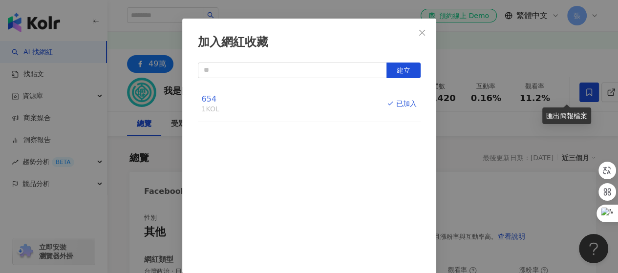
click at [210, 96] on span "654" at bounding box center [209, 98] width 15 height 9
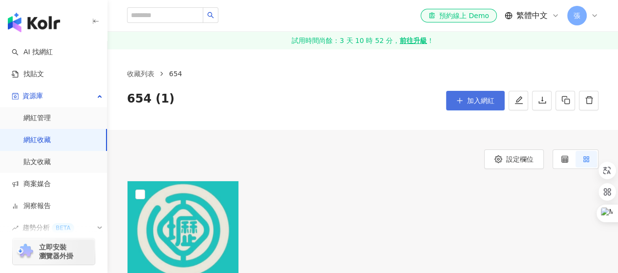
click at [470, 99] on span "加入網紅" at bounding box center [480, 101] width 27 height 8
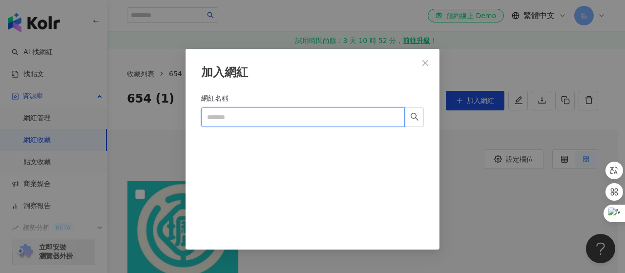
click at [286, 117] on input "網紅名稱" at bounding box center [303, 117] width 204 height 20
type input "*****"
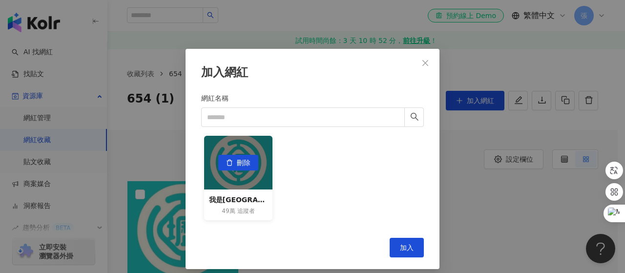
click at [241, 174] on div "刪除" at bounding box center [238, 163] width 69 height 54
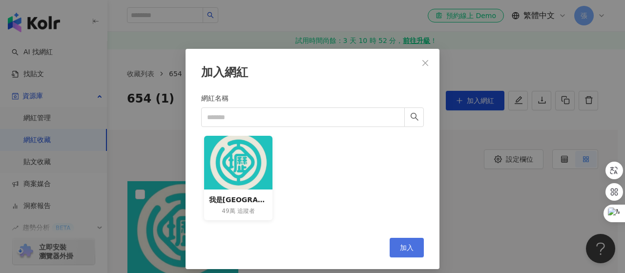
click at [409, 244] on span "加入" at bounding box center [407, 248] width 14 height 8
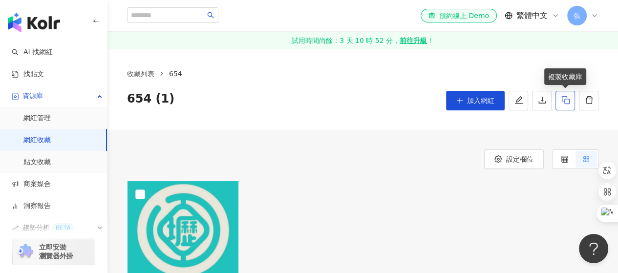
click at [561, 97] on icon "button" at bounding box center [565, 100] width 8 height 8
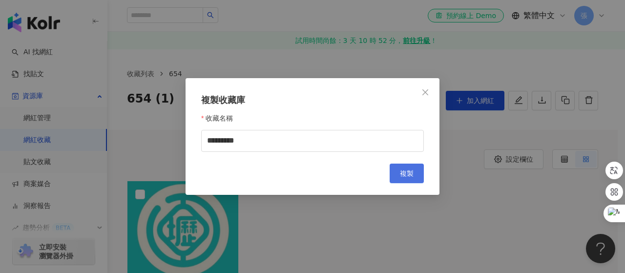
click at [409, 169] on span "複製" at bounding box center [407, 173] width 14 height 8
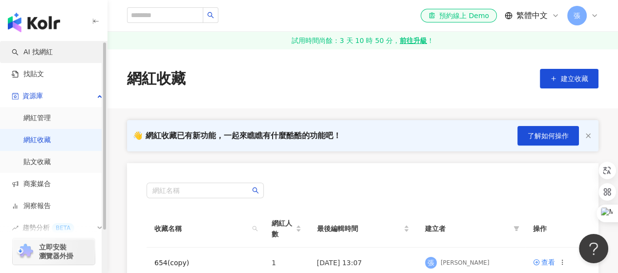
click at [43, 51] on link "AI 找網紅" at bounding box center [32, 52] width 41 height 10
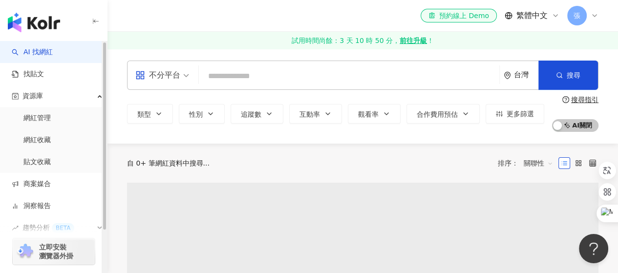
click at [241, 77] on input "search" at bounding box center [349, 76] width 292 height 19
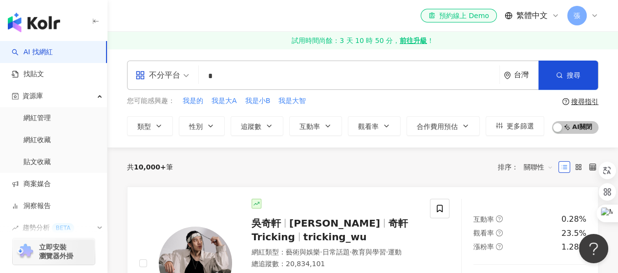
type input "*"
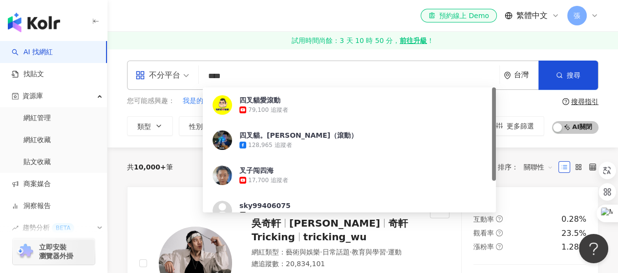
type input "***"
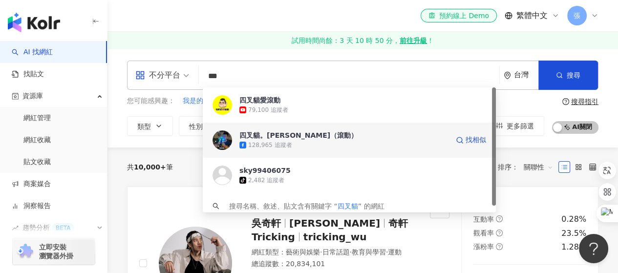
click at [287, 135] on div "四叉貓。[PERSON_NAME]（滾動）" at bounding box center [298, 135] width 118 height 10
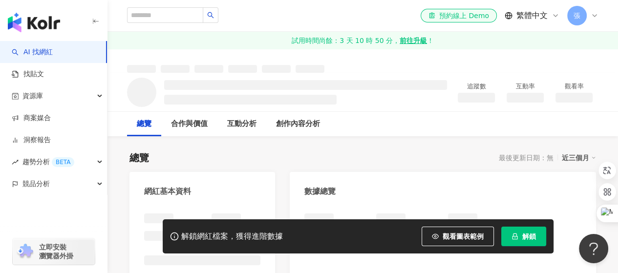
click at [534, 236] on span "解鎖" at bounding box center [529, 236] width 14 height 8
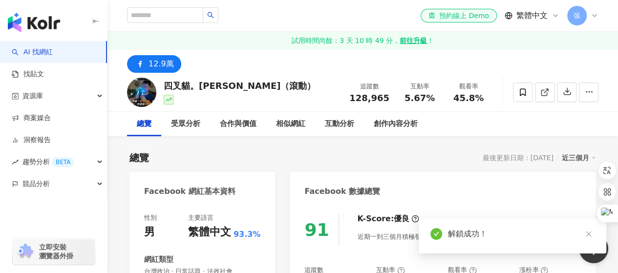
scroll to position [49, 0]
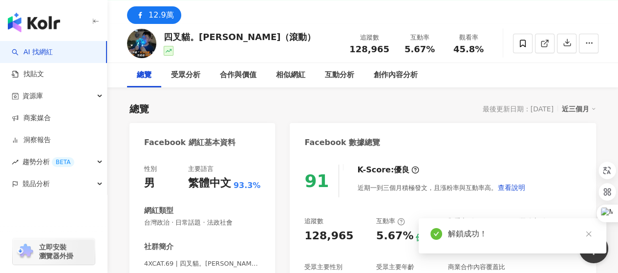
click at [592, 106] on icon at bounding box center [593, 108] width 5 height 5
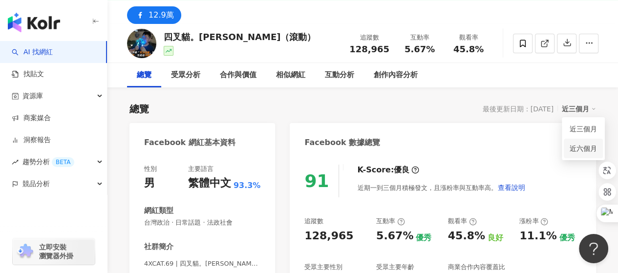
click at [578, 148] on link "近六個月" at bounding box center [582, 148] width 27 height 11
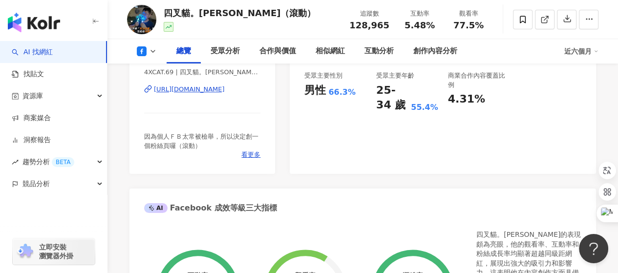
scroll to position [244, 0]
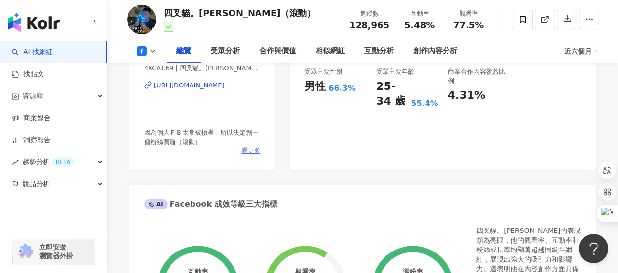
click at [247, 151] on span "看更多" at bounding box center [250, 150] width 19 height 9
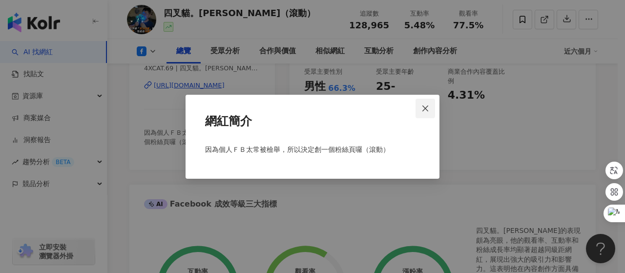
click at [426, 108] on icon "close" at bounding box center [425, 108] width 6 height 6
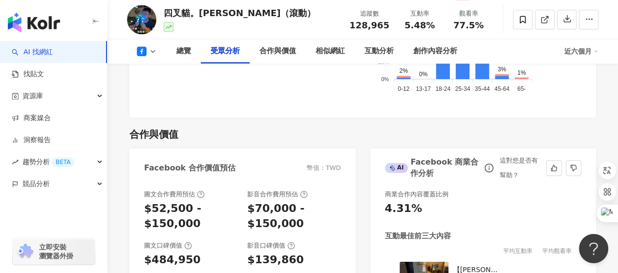
scroll to position [1172, 0]
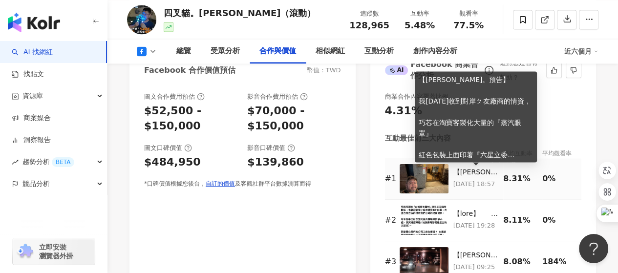
click at [474, 174] on div "【徐巧芯。預告】 我今天收到對岸ㄆ友廠商的情資， 巧芯在淘寶客製化大量的『蒸汽眼罩』 紅色包裝上面印著『六星立委徐巧芯』要拿來送選民， 整批已經製作完成，正準…" at bounding box center [475, 172] width 45 height 10
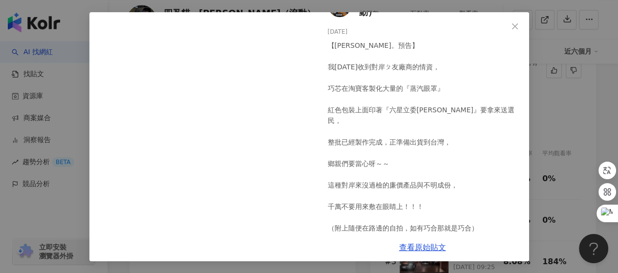
scroll to position [1220, 0]
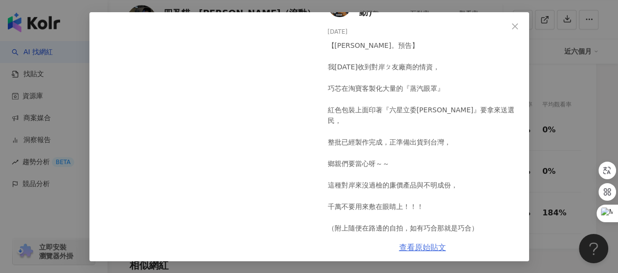
click at [426, 244] on link "查看原始貼文" at bounding box center [422, 247] width 47 height 9
click at [512, 24] on icon "close" at bounding box center [515, 26] width 6 height 6
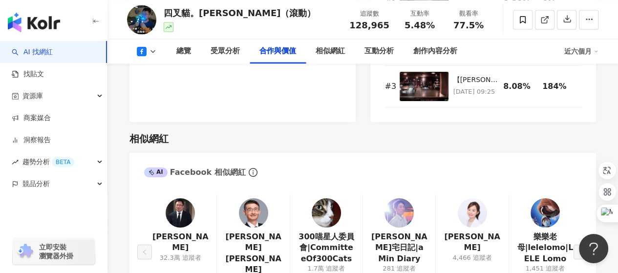
scroll to position [1416, 0]
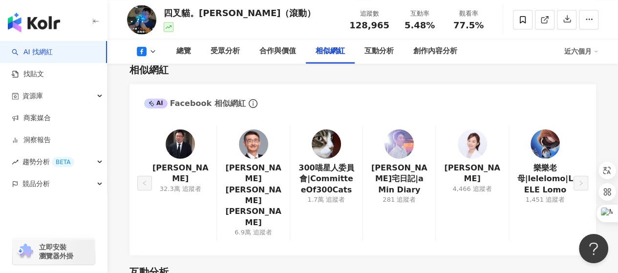
click at [180, 150] on img at bounding box center [179, 143] width 29 height 29
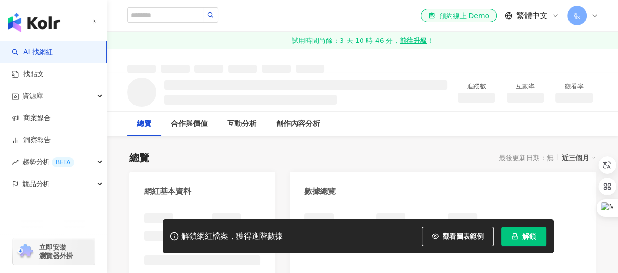
click at [594, 158] on polyline at bounding box center [593, 157] width 2 height 1
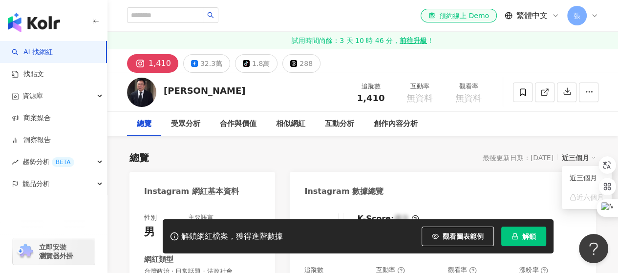
click at [593, 157] on icon at bounding box center [593, 157] width 5 height 5
click at [592, 155] on icon at bounding box center [593, 157] width 5 height 5
click at [524, 237] on span "解鎖" at bounding box center [529, 236] width 14 height 8
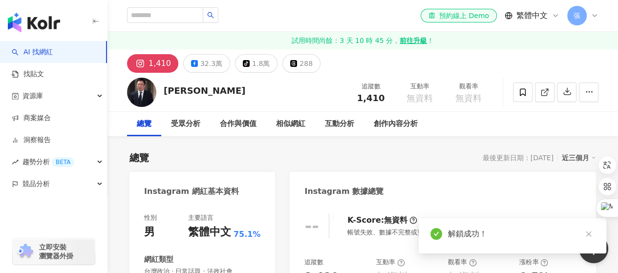
click at [594, 158] on polyline at bounding box center [593, 157] width 2 height 1
click at [586, 199] on link "近六個月" at bounding box center [582, 197] width 27 height 11
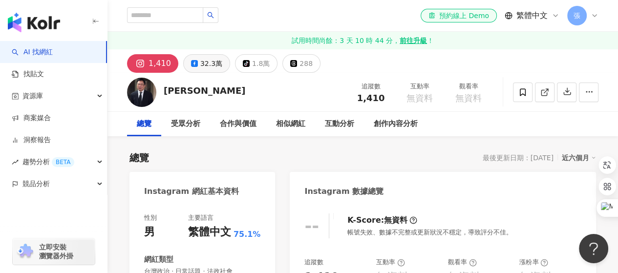
click at [207, 58] on div "32.3萬" at bounding box center [211, 64] width 22 height 14
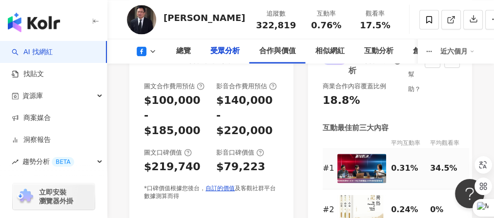
scroll to position [1133, 0]
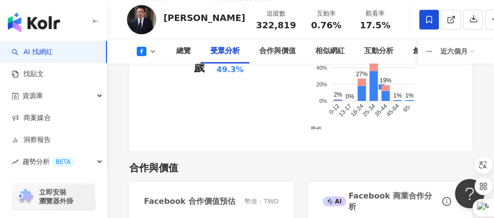
click at [419, 19] on span at bounding box center [429, 20] width 20 height 20
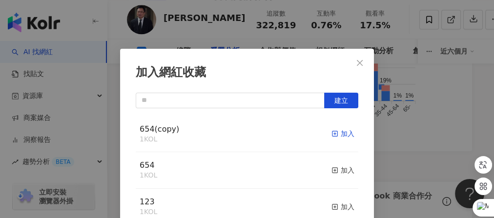
scroll to position [48, 0]
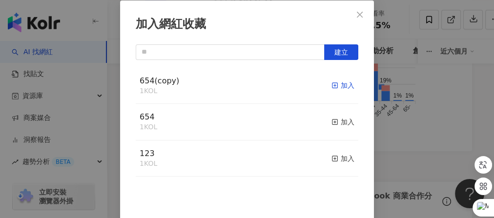
click at [331, 83] on icon "button" at bounding box center [334, 85] width 7 height 7
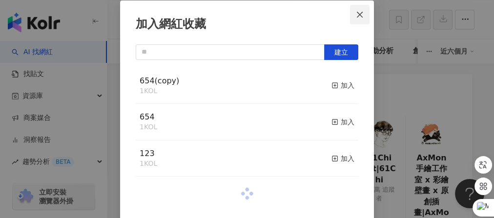
scroll to position [877, 0]
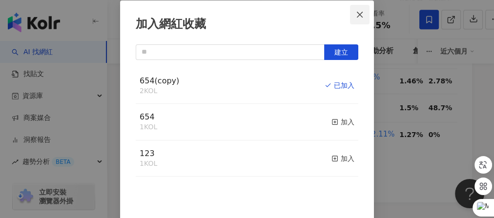
click at [357, 11] on icon "close" at bounding box center [360, 15] width 8 height 8
click at [357, 14] on div "加入網紅收藏 建立 654(copy) 2 KOL 已加入 654 1 KOL 加入 123 1 KOL 加入" at bounding box center [247, 109] width 494 height 218
click at [355, 10] on div "加入網紅收藏 建立 654(copy) 2 KOL 已加入 654 1 KOL 加入 123 1 KOL 加入" at bounding box center [247, 109] width 494 height 218
click at [461, 111] on div "加入網紅收藏 建立 654(copy) 2 KOL 已加入 654 1 KOL 加入 123 1 KOL 加入" at bounding box center [247, 109] width 494 height 218
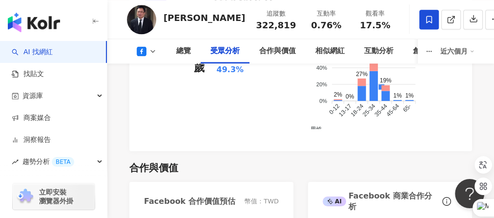
click at [442, 19] on div at bounding box center [247, 109] width 494 height 218
click at [469, 19] on icon "button" at bounding box center [473, 18] width 9 height 9
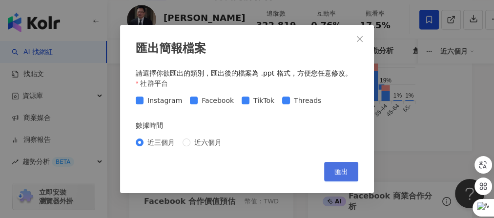
click at [340, 173] on span "匯出" at bounding box center [341, 172] width 14 height 8
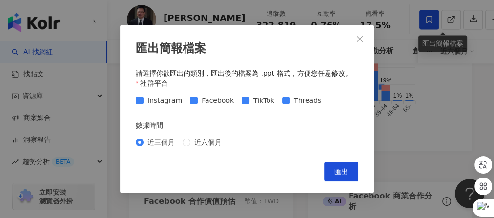
click at [444, 116] on div "匯出簡報檔案 請選擇你欲匯出的類別，匯出後的檔案為 .ppt 格式，方便您任意修改。 社群平台 Instagram Facebook TikTok Threa…" at bounding box center [247, 109] width 494 height 218
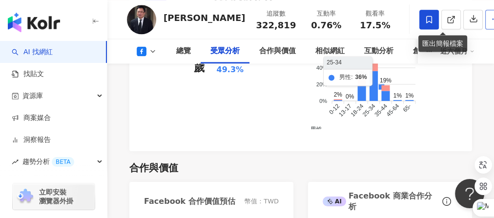
click at [491, 18] on icon "button" at bounding box center [495, 19] width 9 height 9
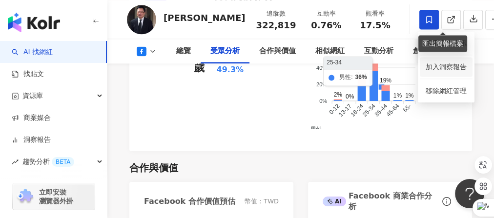
click at [452, 66] on span "加入洞察報告" at bounding box center [446, 67] width 41 height 8
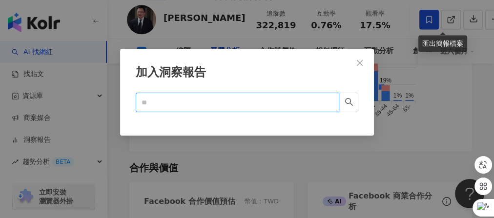
click at [208, 104] on input "text" at bounding box center [234, 102] width 184 height 11
click at [348, 103] on icon "search" at bounding box center [349, 102] width 9 height 9
type input "****"
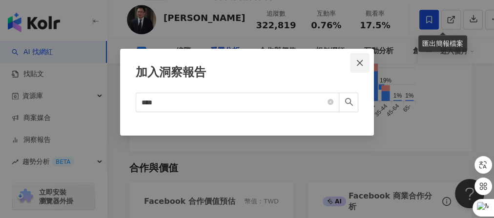
click at [357, 61] on icon "close" at bounding box center [360, 63] width 8 height 8
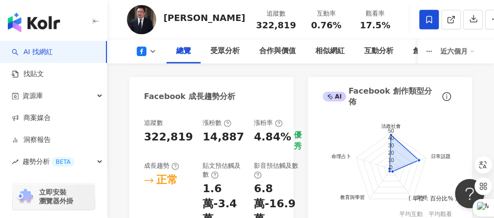
scroll to position [0, 0]
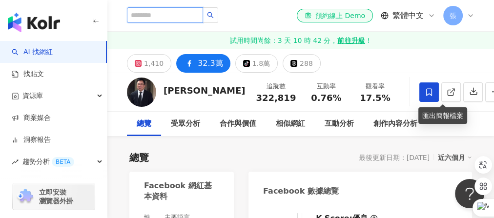
click at [154, 16] on input "search" at bounding box center [165, 15] width 76 height 16
type input "***"
click at [214, 13] on icon "search" at bounding box center [210, 15] width 7 height 7
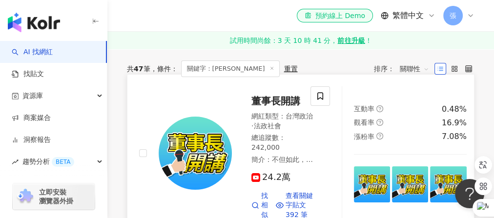
scroll to position [117, 0]
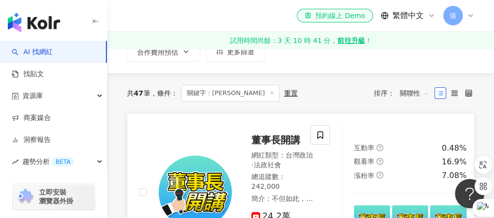
click at [277, 134] on span "董事長開講" at bounding box center [275, 140] width 49 height 12
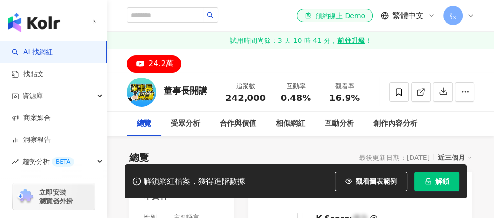
click at [442, 180] on span "解鎖" at bounding box center [442, 182] width 14 height 8
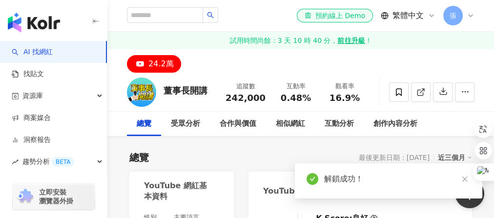
click at [470, 157] on icon at bounding box center [469, 157] width 5 height 5
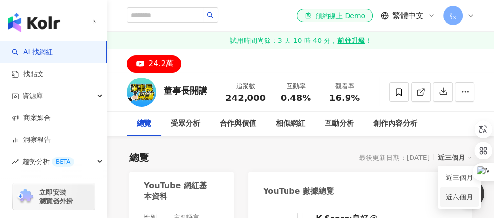
click at [464, 194] on link "近六個月" at bounding box center [459, 197] width 27 height 11
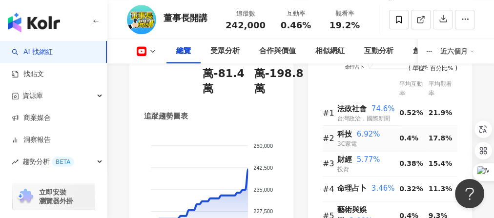
scroll to position [859, 0]
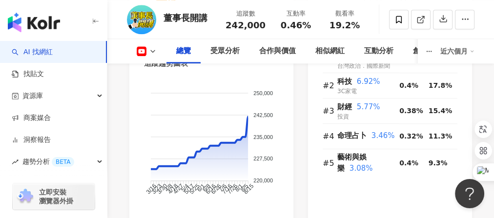
click at [153, 49] on icon at bounding box center [153, 51] width 8 height 8
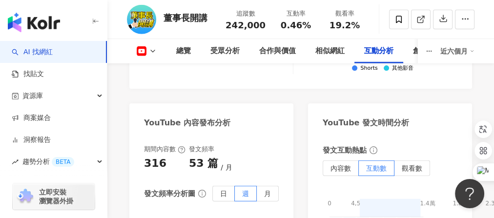
scroll to position [2460, 0]
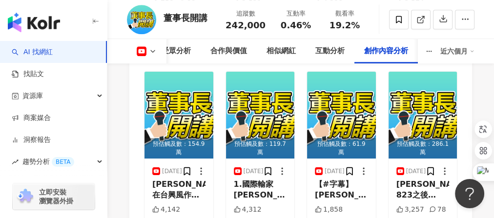
scroll to position [3554, 0]
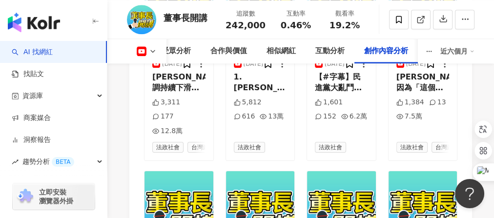
scroll to position [4209, 0]
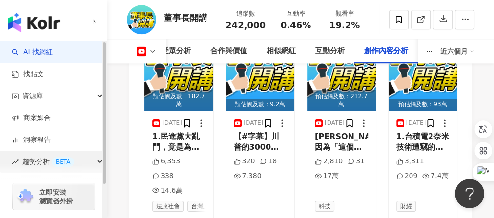
click at [58, 162] on div "BETA" at bounding box center [63, 162] width 22 height 10
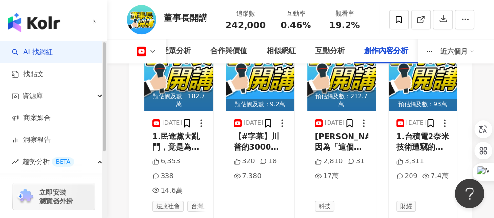
click at [57, 193] on span "立即安裝 瀏覽器外掛" at bounding box center [56, 197] width 34 height 18
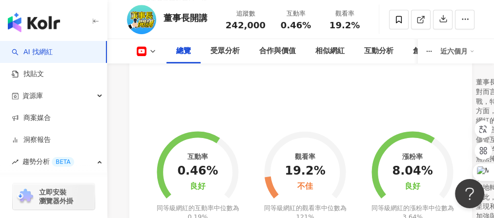
scroll to position [0, 0]
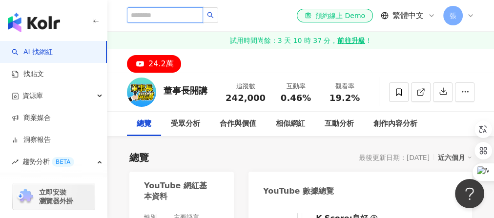
click at [173, 17] on input "search" at bounding box center [165, 15] width 76 height 16
type input "***"
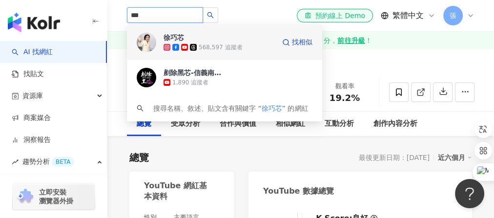
click at [144, 41] on img at bounding box center [147, 43] width 20 height 20
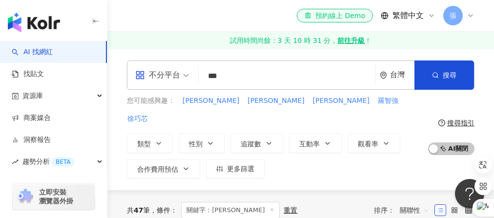
click at [475, 15] on icon at bounding box center [471, 16] width 8 height 8
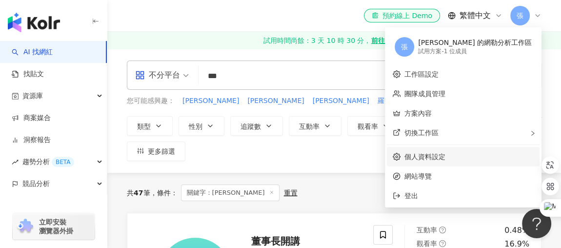
click at [446, 154] on link "個人資料設定" at bounding box center [425, 157] width 41 height 8
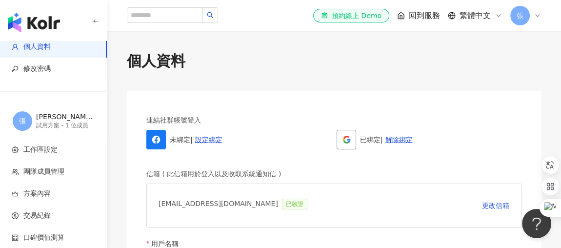
click at [494, 15] on icon at bounding box center [538, 16] width 4 height 2
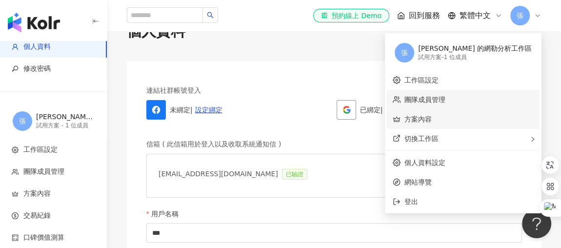
scroll to position [44, 0]
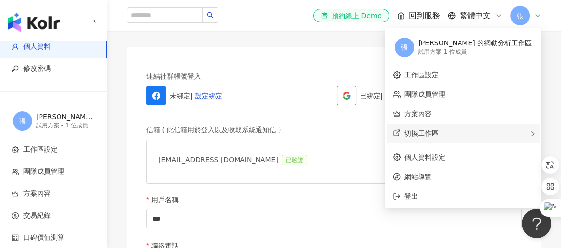
click at [494, 132] on div "切換工作區" at bounding box center [463, 134] width 153 height 20
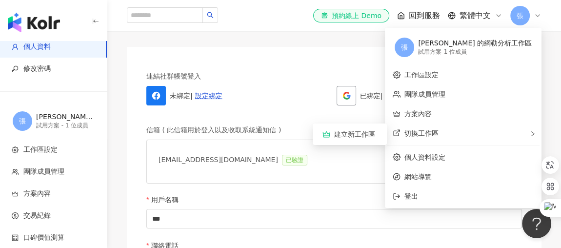
click at [401, 93] on link "解除綁定" at bounding box center [399, 96] width 27 height 8
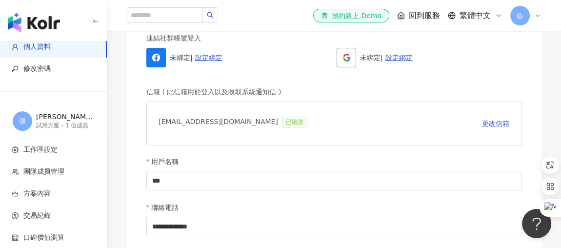
scroll to position [0, 0]
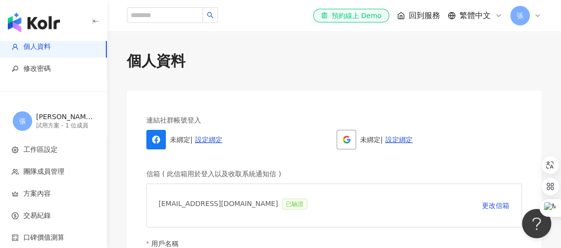
click at [494, 13] on icon at bounding box center [499, 16] width 8 height 8
click at [418, 14] on span "回到服務" at bounding box center [424, 15] width 31 height 11
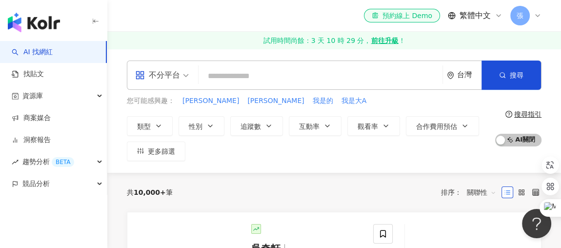
click at [494, 16] on icon at bounding box center [538, 16] width 8 height 8
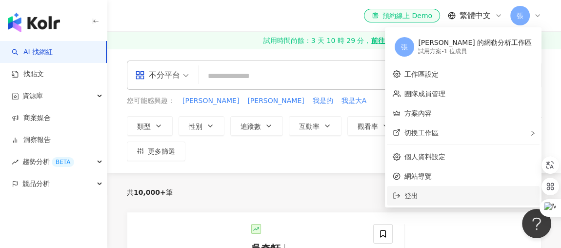
click at [418, 196] on span "登出" at bounding box center [412, 196] width 14 height 8
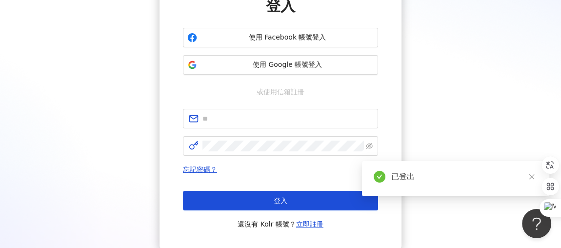
scroll to position [44, 0]
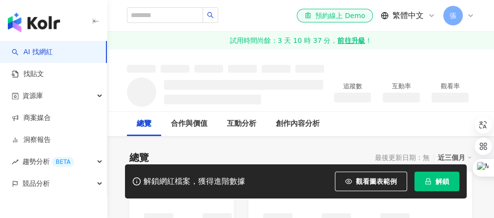
click at [447, 184] on span "解鎖" at bounding box center [442, 182] width 14 height 8
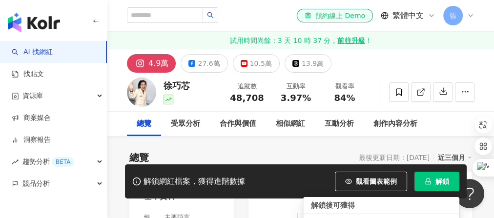
click at [440, 178] on span "解鎖" at bounding box center [442, 182] width 14 height 8
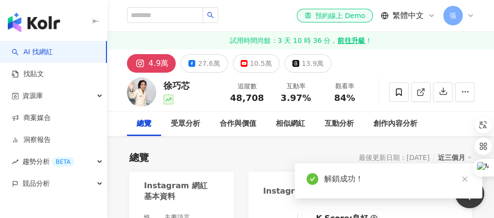
click at [469, 156] on icon at bounding box center [469, 157] width 5 height 5
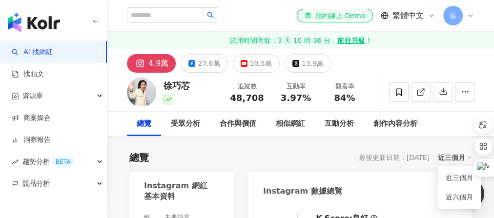
click at [470, 156] on icon at bounding box center [469, 157] width 5 height 5
click at [453, 195] on link "近六個月" at bounding box center [459, 197] width 27 height 11
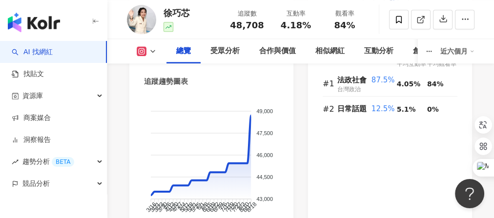
scroll to position [820, 0]
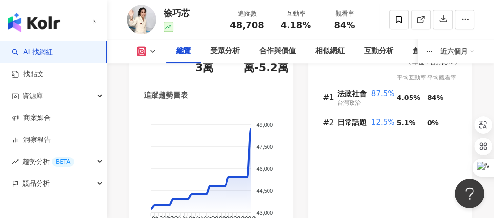
click at [153, 51] on icon at bounding box center [153, 51] width 8 height 8
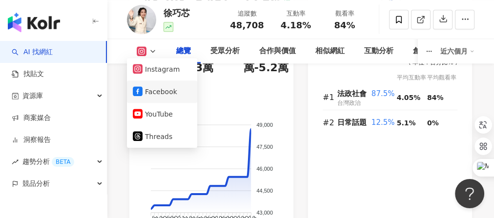
click at [156, 91] on button "Facebook" at bounding box center [162, 92] width 59 height 14
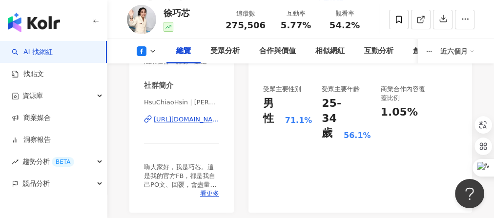
scroll to position [125, 0]
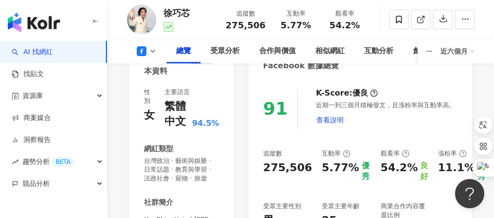
click at [152, 50] on icon at bounding box center [153, 51] width 8 height 8
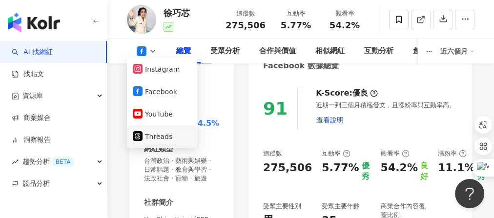
click at [152, 135] on button "Threads" at bounding box center [162, 137] width 59 height 14
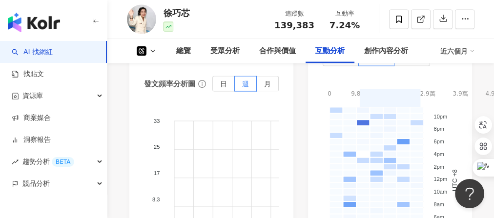
scroll to position [1649, 0]
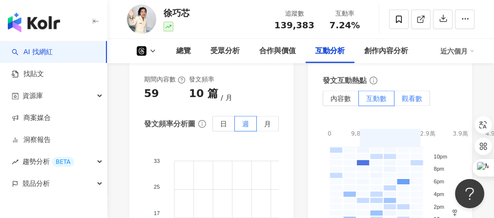
click at [407, 95] on span "觀看數" at bounding box center [412, 99] width 21 height 8
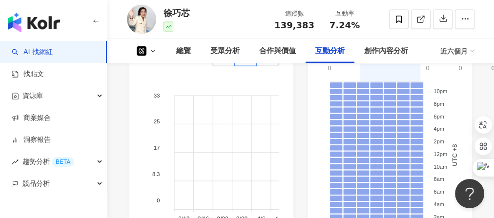
scroll to position [1727, 0]
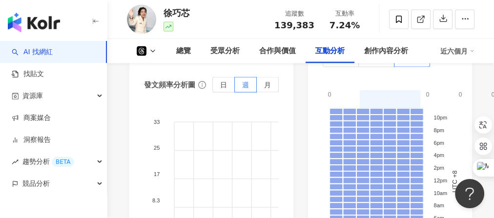
scroll to position [1688, 0]
click at [268, 81] on span "月" at bounding box center [267, 85] width 7 height 8
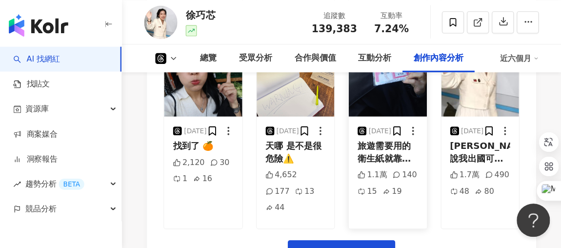
scroll to position [2307, 0]
